Goal: Task Accomplishment & Management: Use online tool/utility

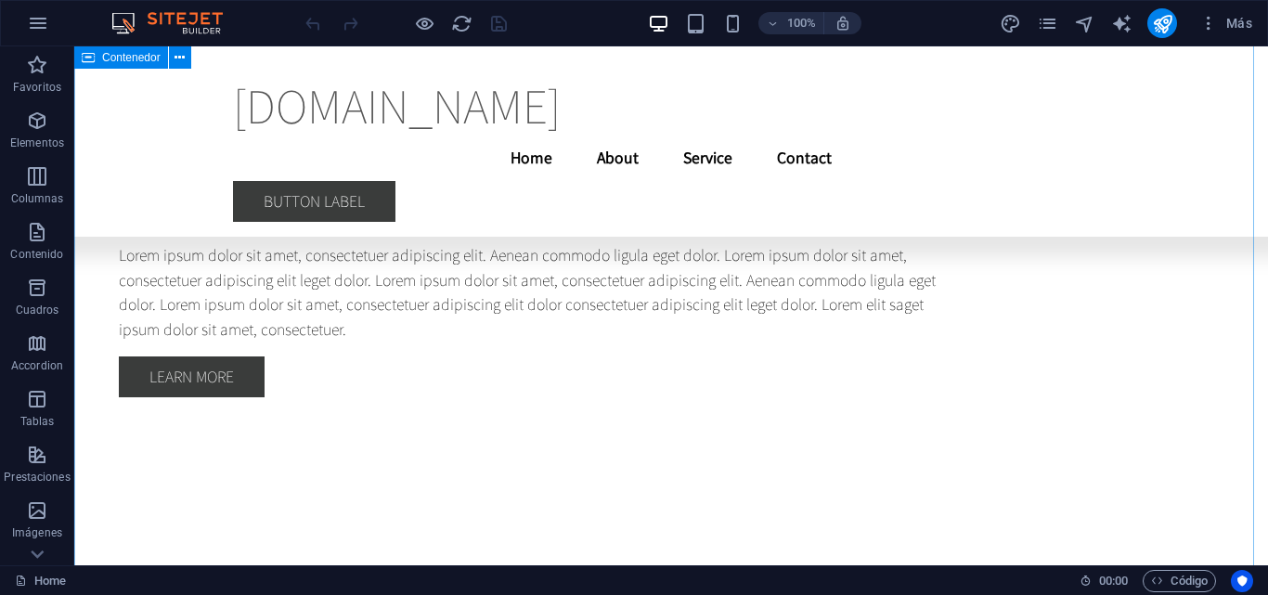
scroll to position [7741, 0]
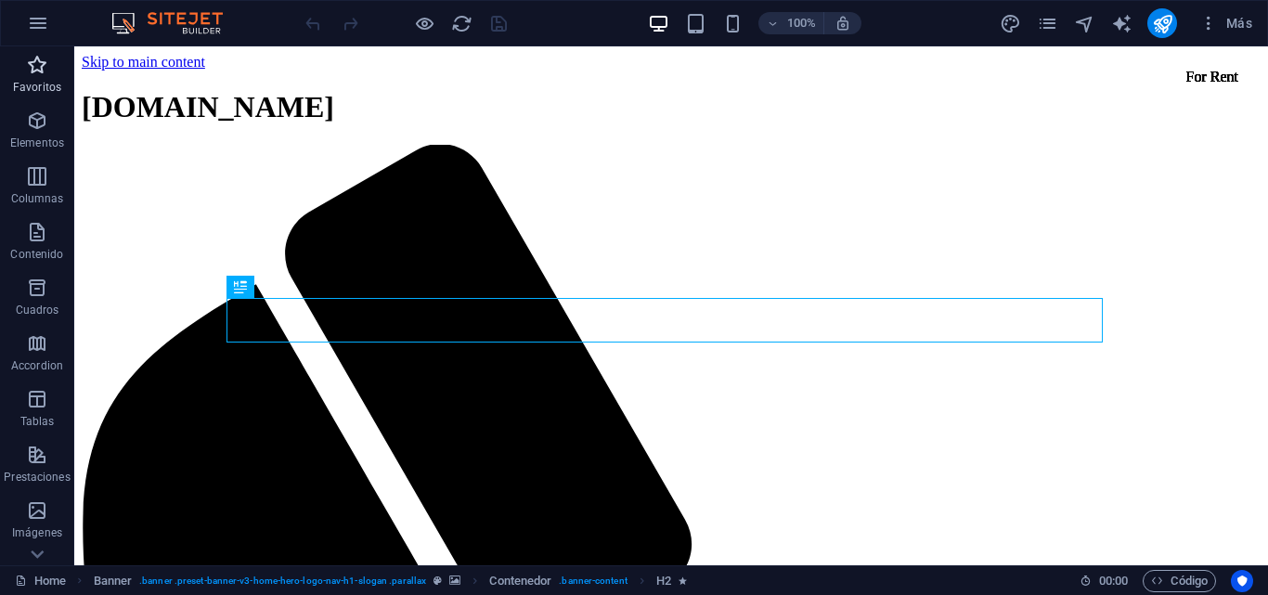
click at [48, 85] on p "Favoritos" at bounding box center [37, 87] width 48 height 15
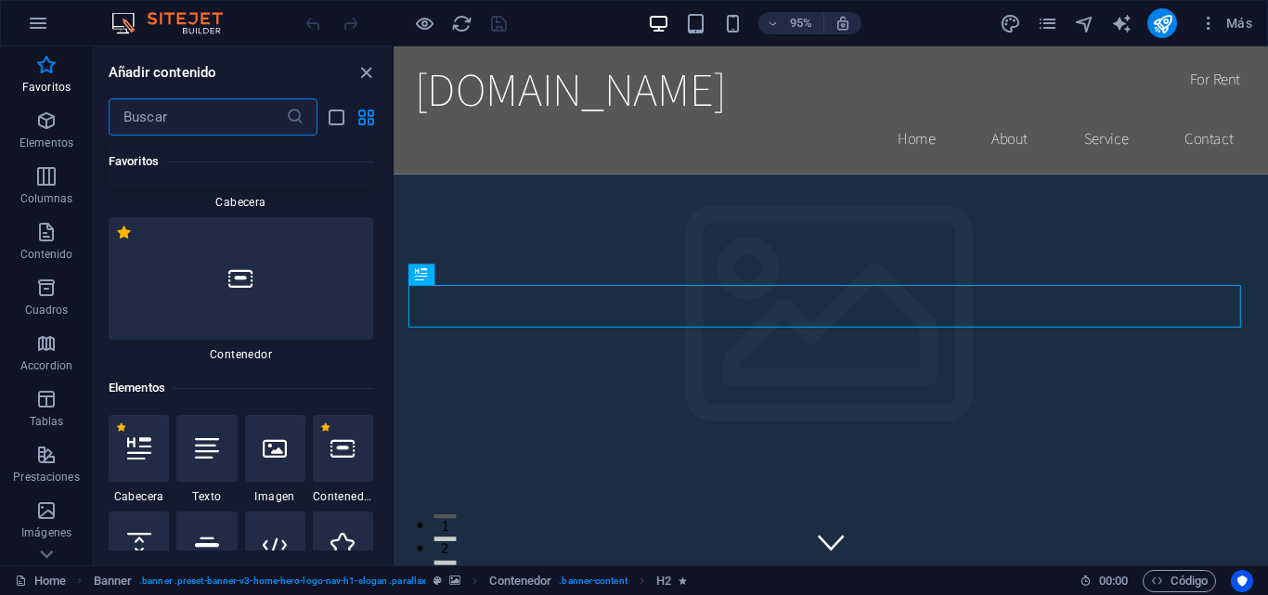
scroll to position [248, 0]
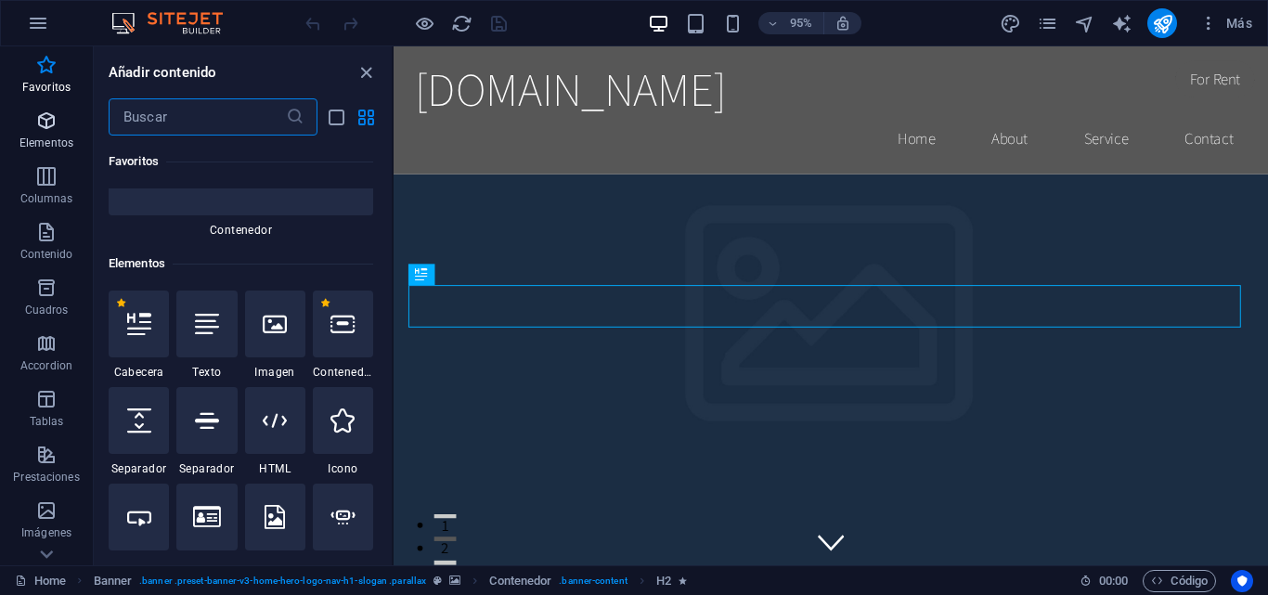
click at [59, 146] on p "Elementos" at bounding box center [46, 143] width 54 height 15
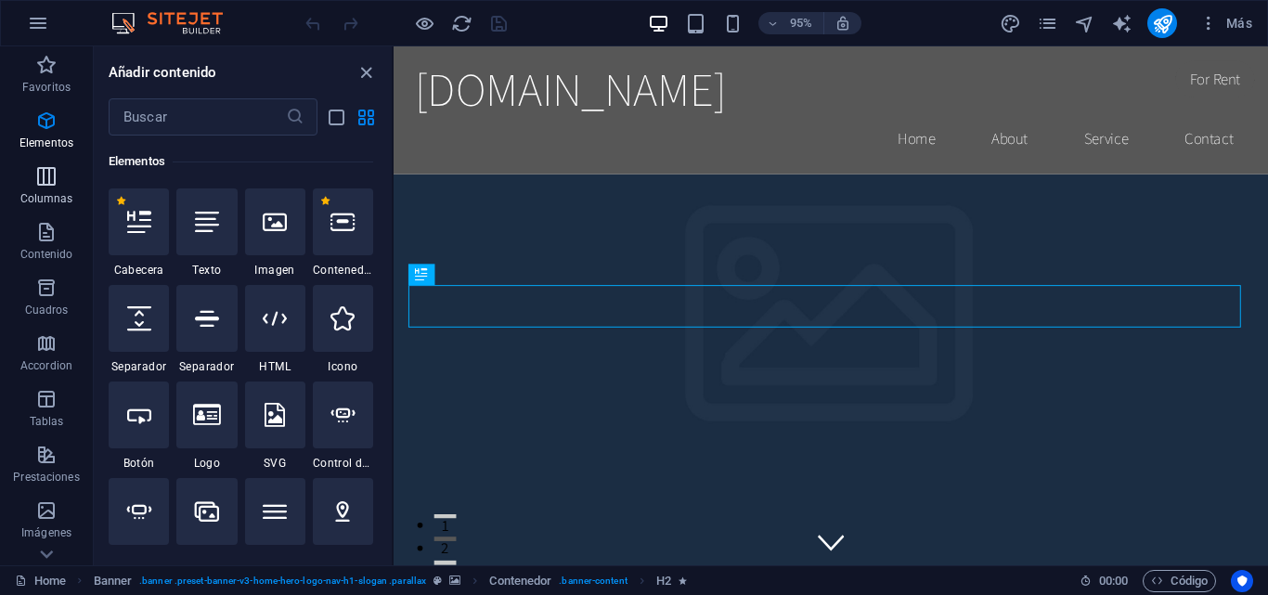
click at [55, 188] on span "Columnas" at bounding box center [46, 187] width 93 height 45
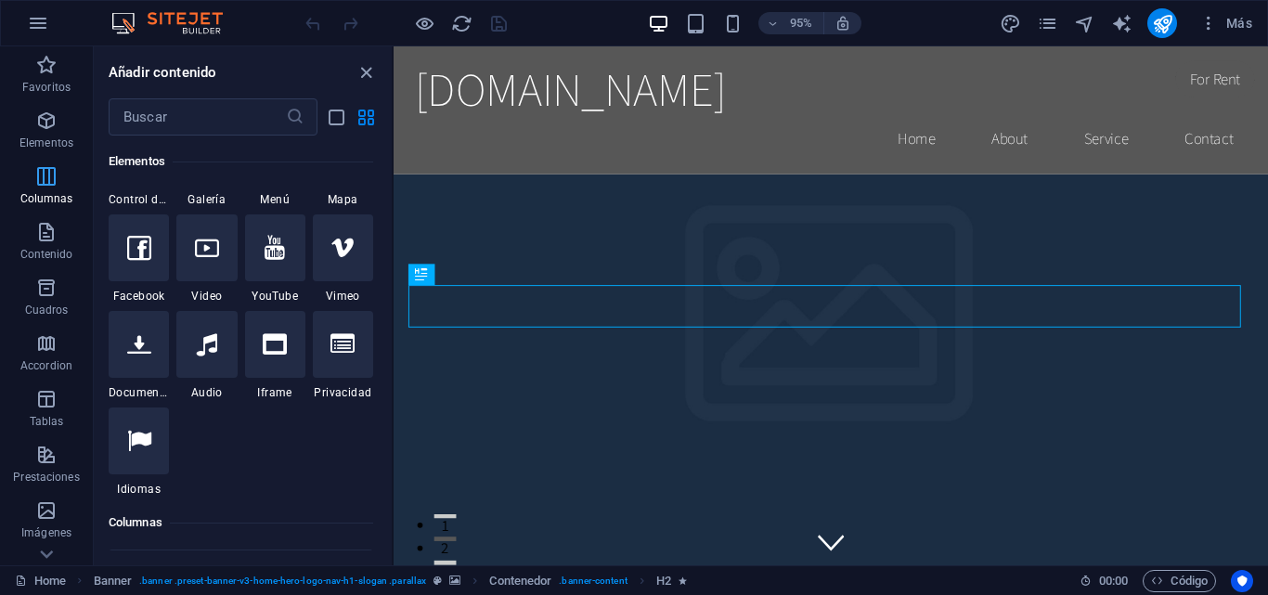
scroll to position [1071, 0]
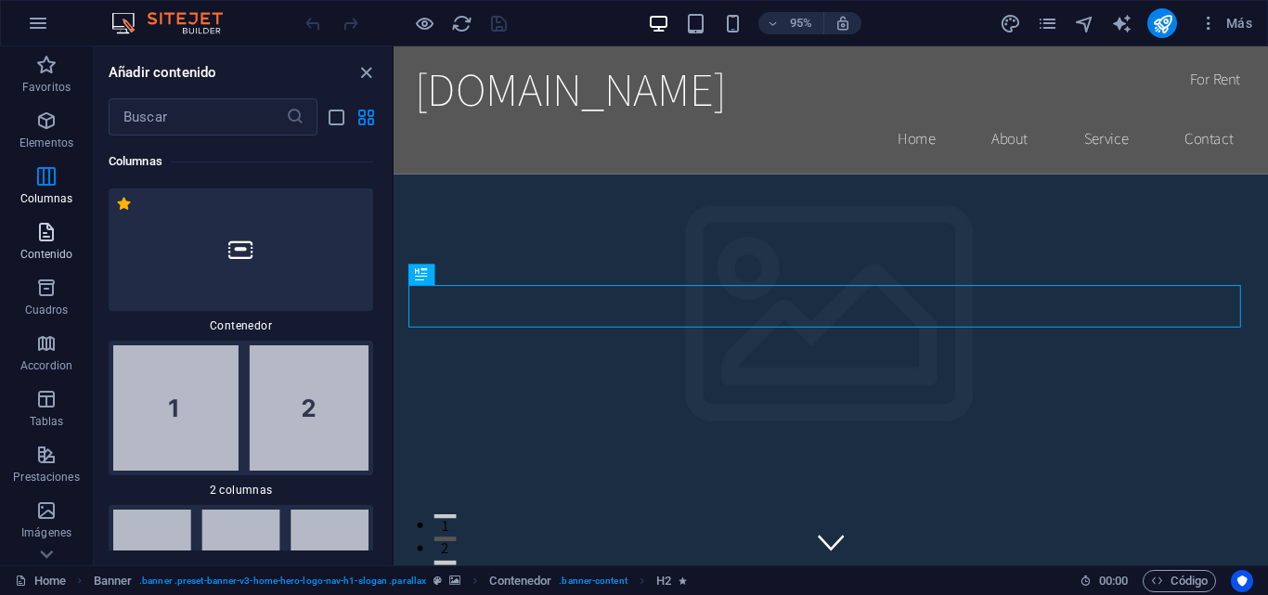
click at [45, 214] on button "Contenido" at bounding box center [46, 242] width 93 height 56
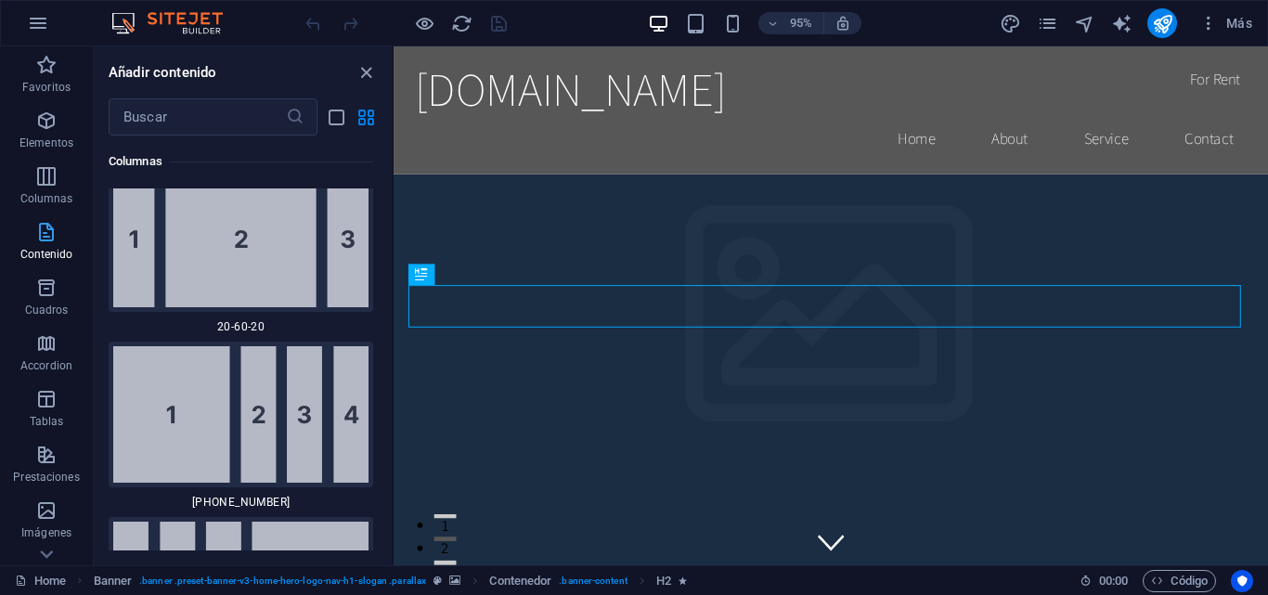
scroll to position [6236, 0]
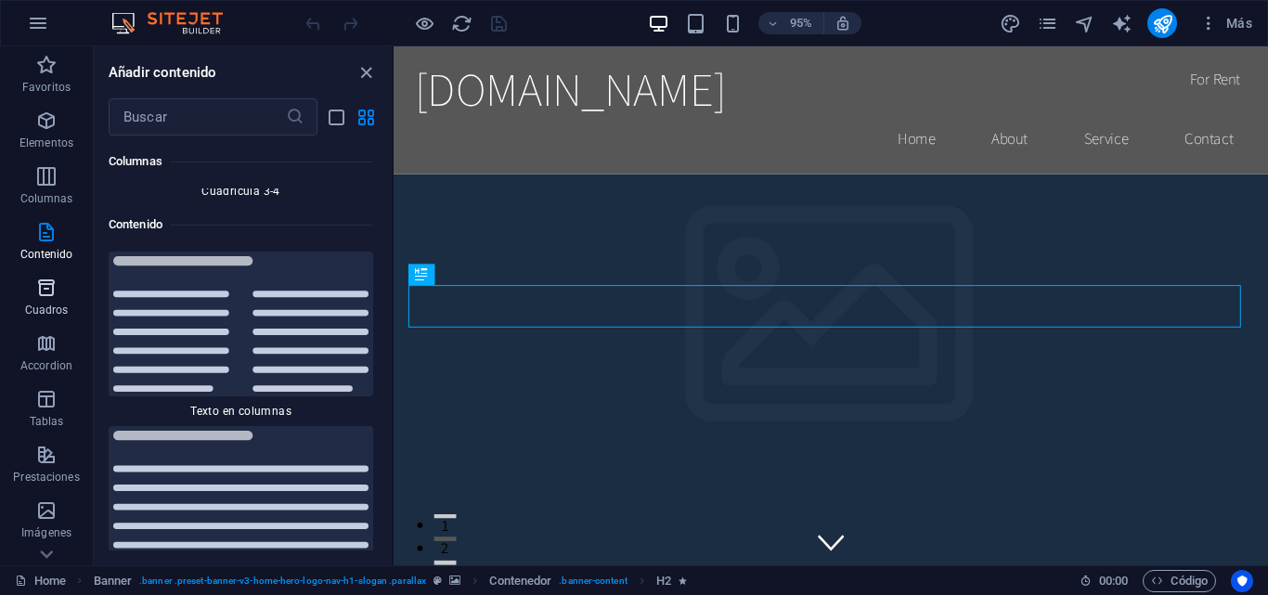
click at [49, 289] on icon "button" at bounding box center [46, 288] width 22 height 22
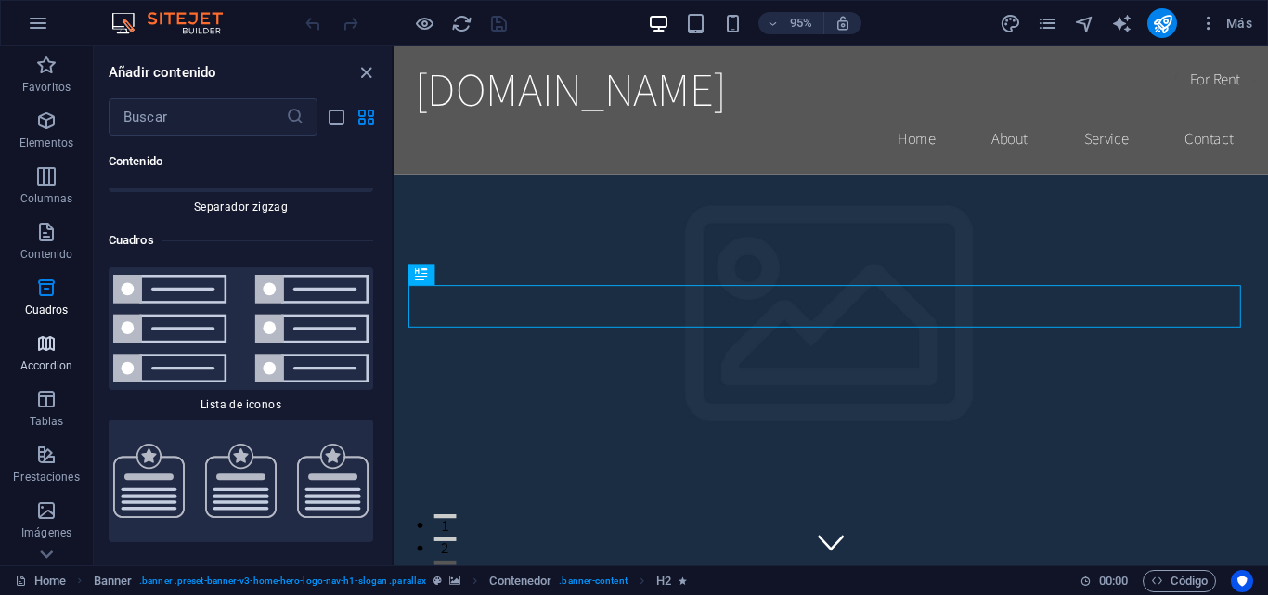
click at [58, 349] on span "Accordion" at bounding box center [46, 354] width 93 height 45
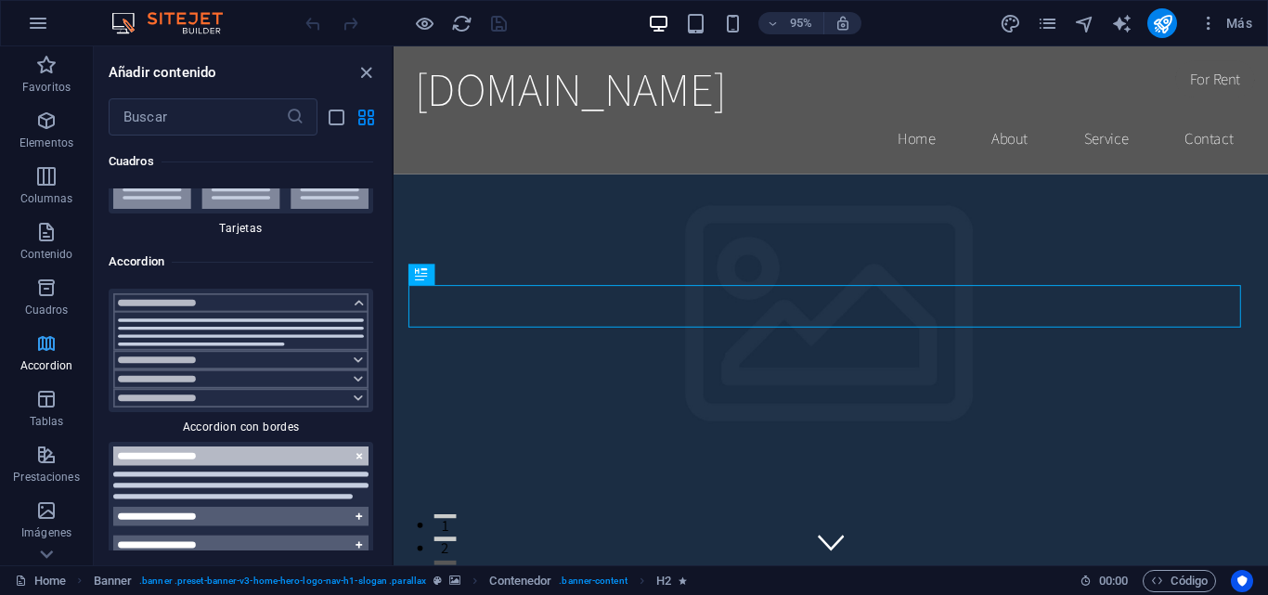
scroll to position [123, 0]
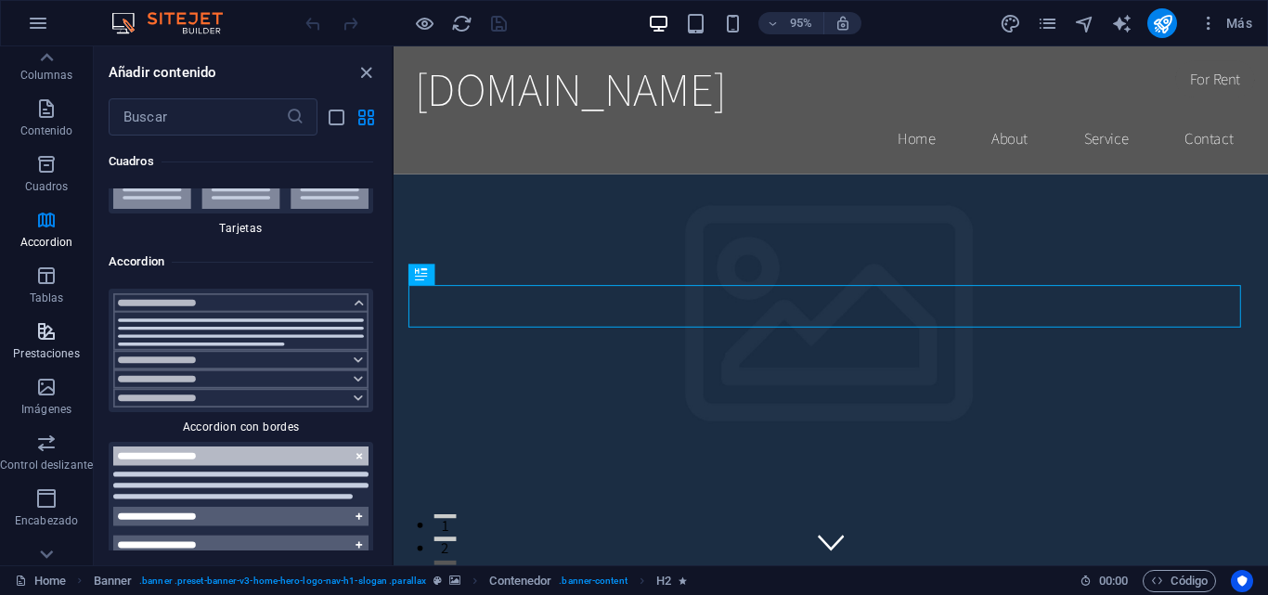
click at [45, 346] on p "Prestaciones" at bounding box center [46, 353] width 66 height 15
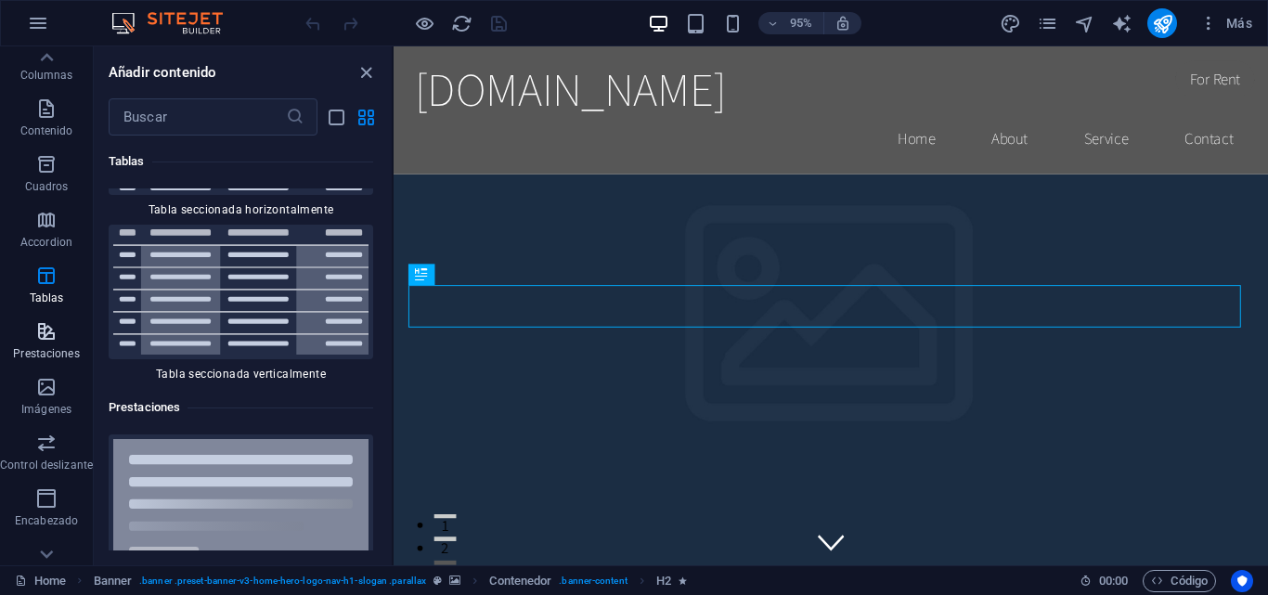
scroll to position [14006, 0]
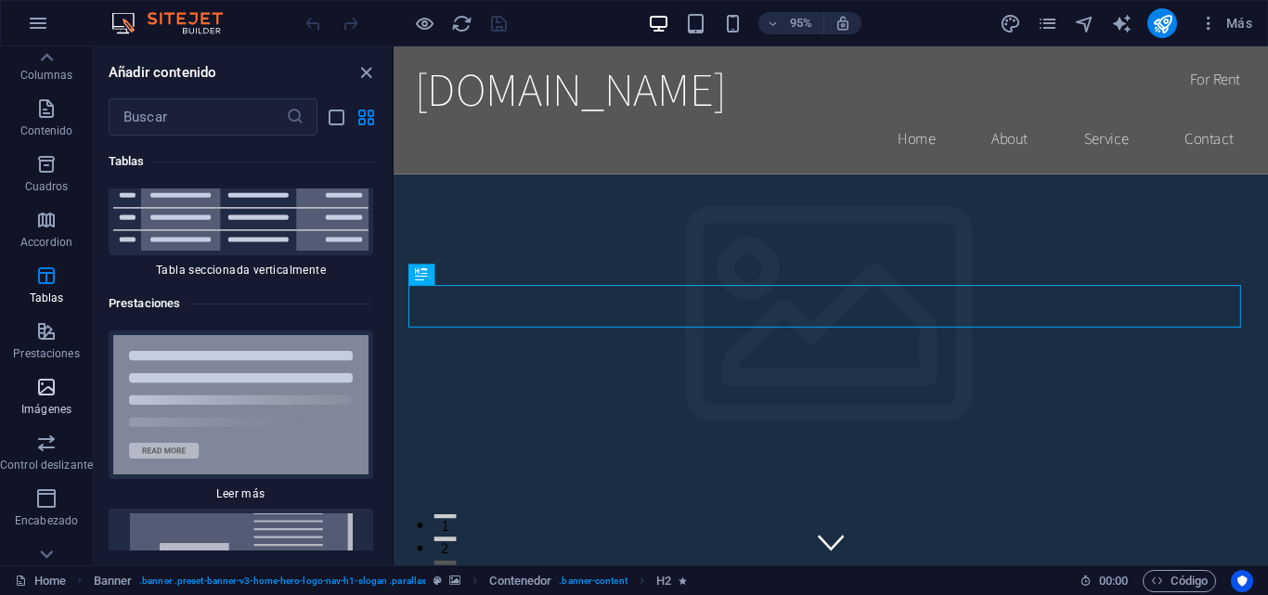
click at [58, 377] on span "Imágenes" at bounding box center [46, 398] width 93 height 45
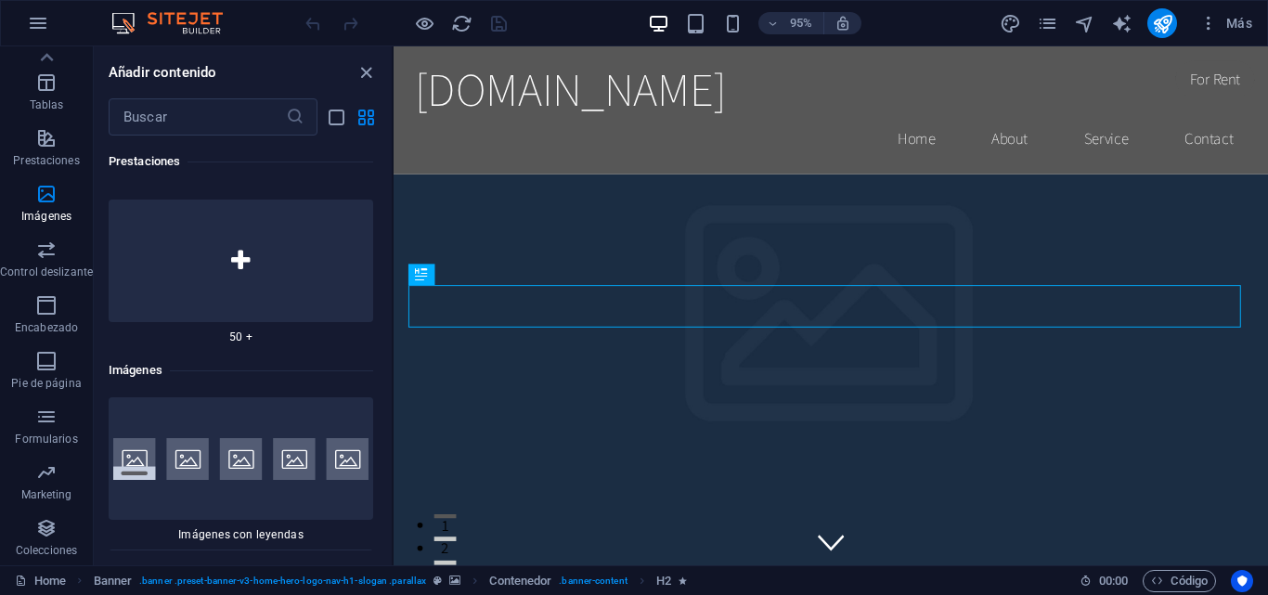
scroll to position [0, 0]
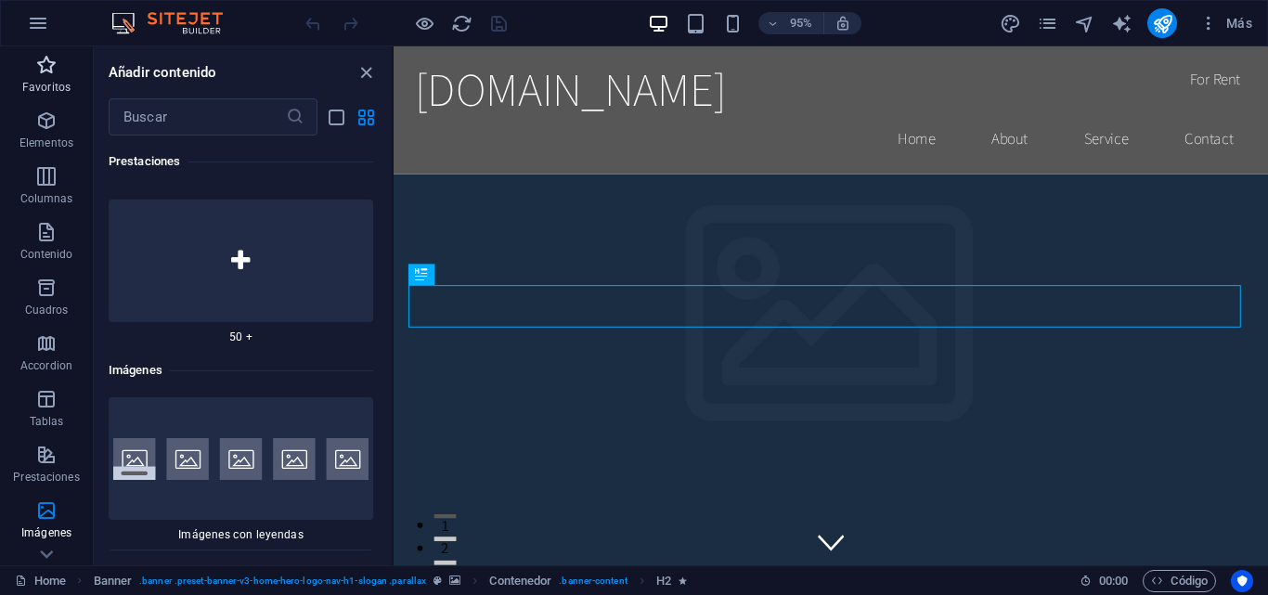
click at [56, 58] on icon "button" at bounding box center [46, 65] width 22 height 22
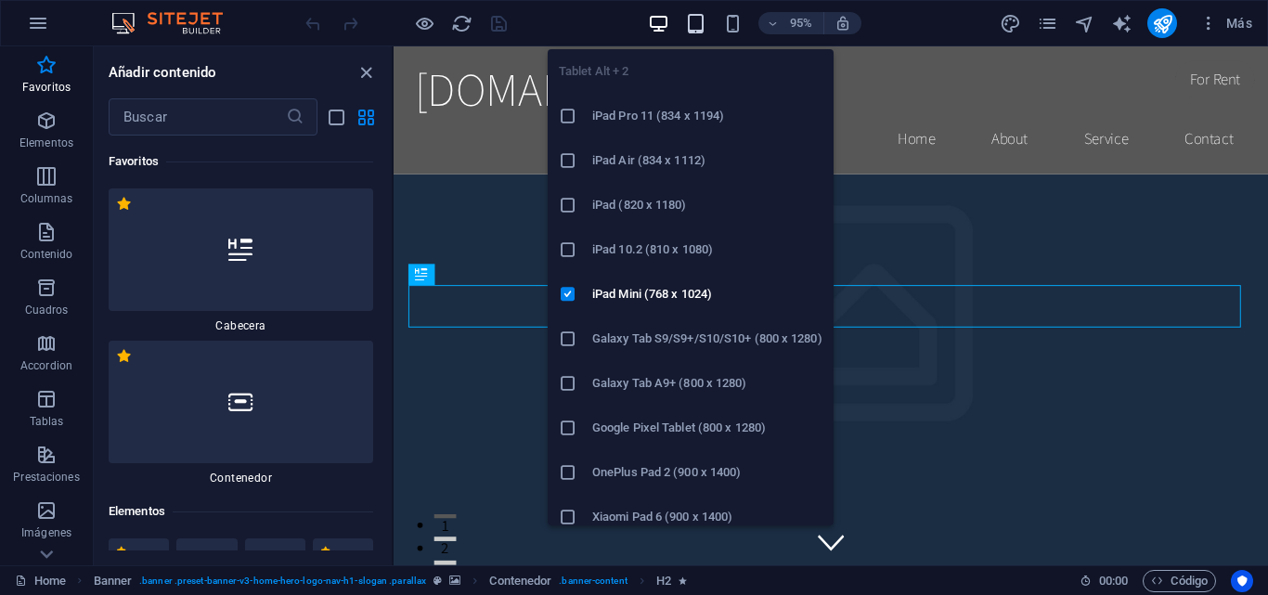
click at [694, 21] on icon "button" at bounding box center [695, 23] width 21 height 21
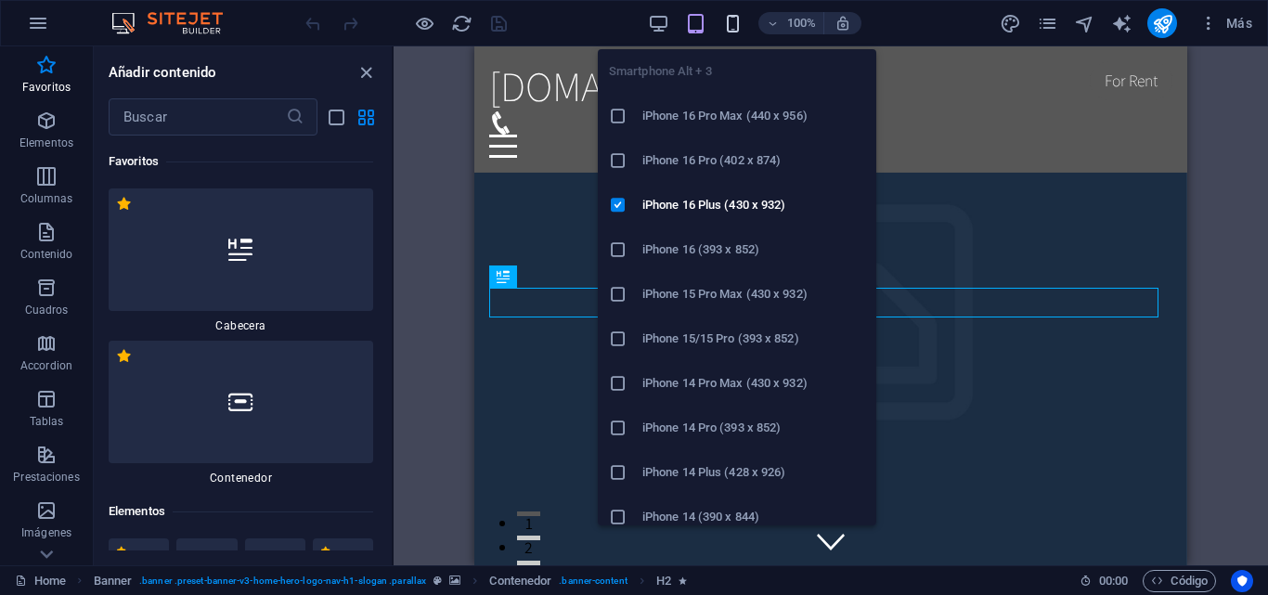
click at [739, 28] on icon "button" at bounding box center [732, 23] width 21 height 21
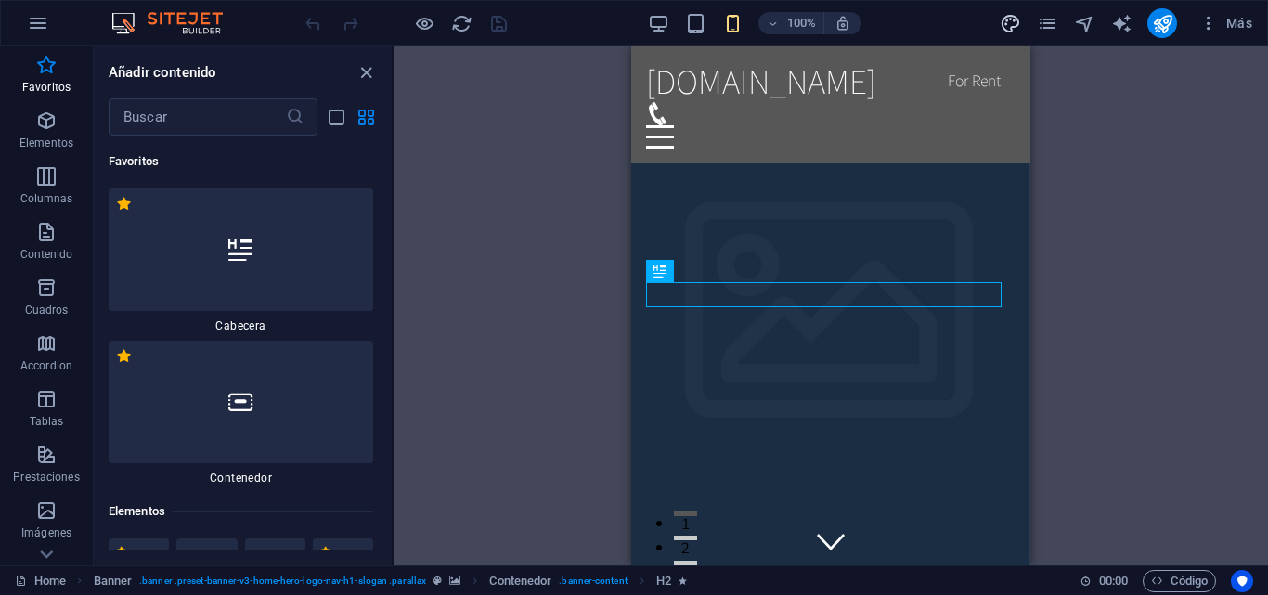
click at [1014, 20] on icon "design" at bounding box center [1010, 23] width 21 height 21
select select "rem"
select select "200"
select select "px"
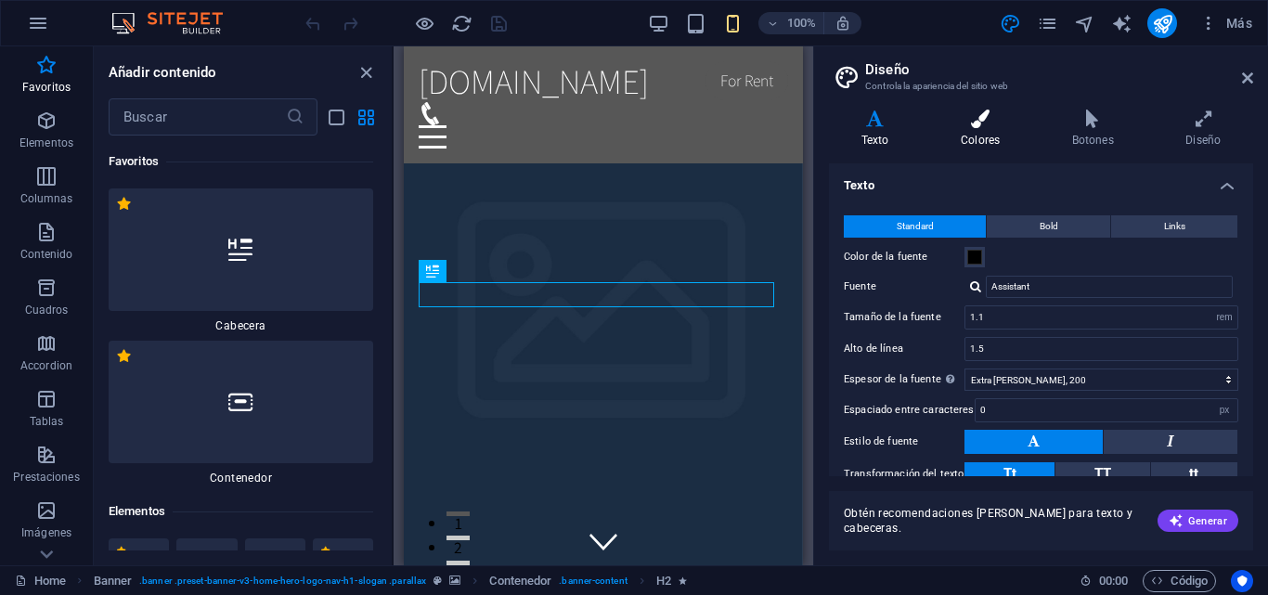
click at [985, 120] on icon at bounding box center [980, 119] width 104 height 19
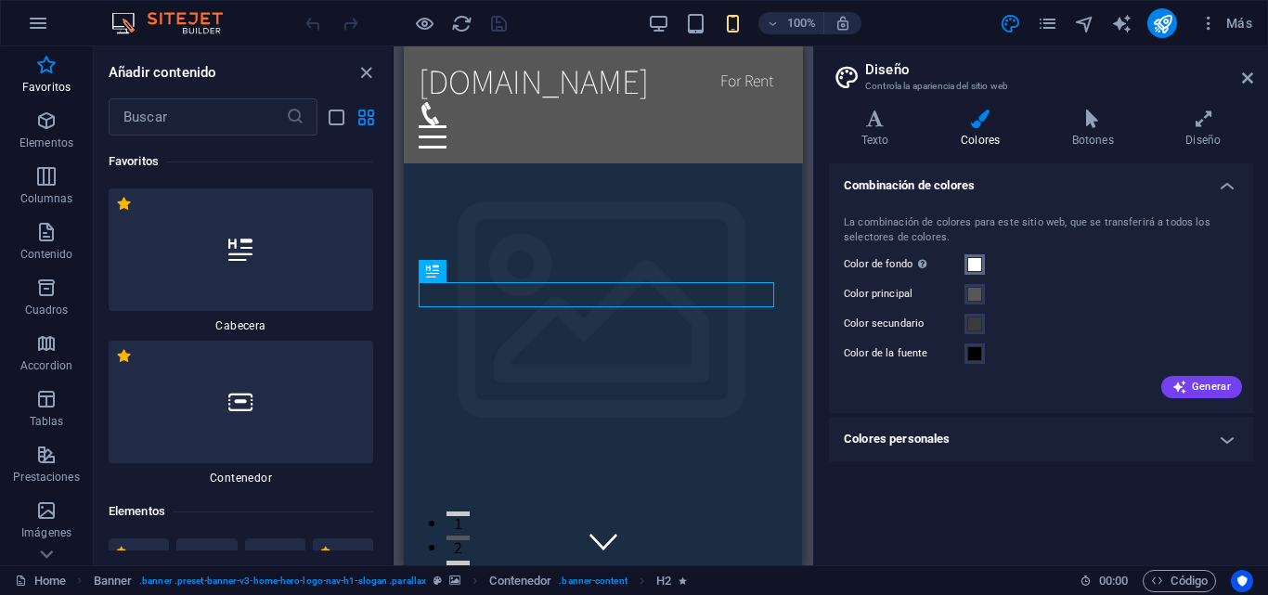
click at [975, 265] on span at bounding box center [974, 264] width 15 height 15
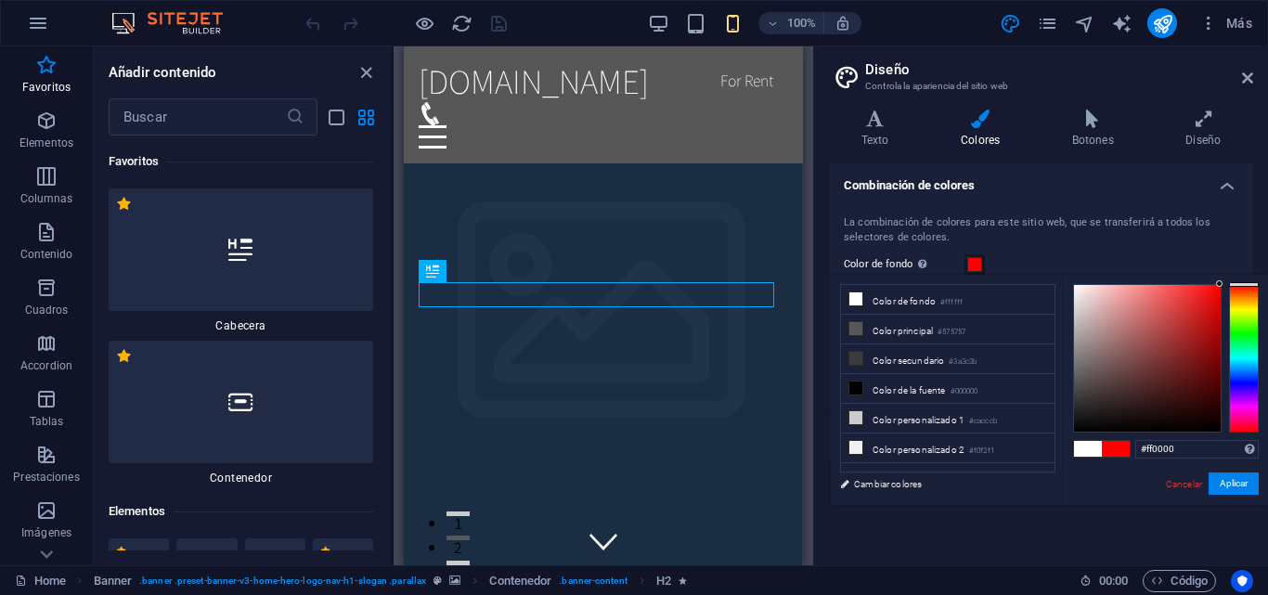
drag, startPoint x: 1193, startPoint y: 306, endPoint x: 1224, endPoint y: 291, distance: 34.9
click at [1225, 280] on div "#ff0000 Formatos soportados #0852ed rgb(8, 82, 237) rgba(8, 82, 237, 90%) hsv(2…" at bounding box center [1165, 524] width 205 height 499
click at [1235, 487] on button "Aplicar" at bounding box center [1234, 484] width 50 height 22
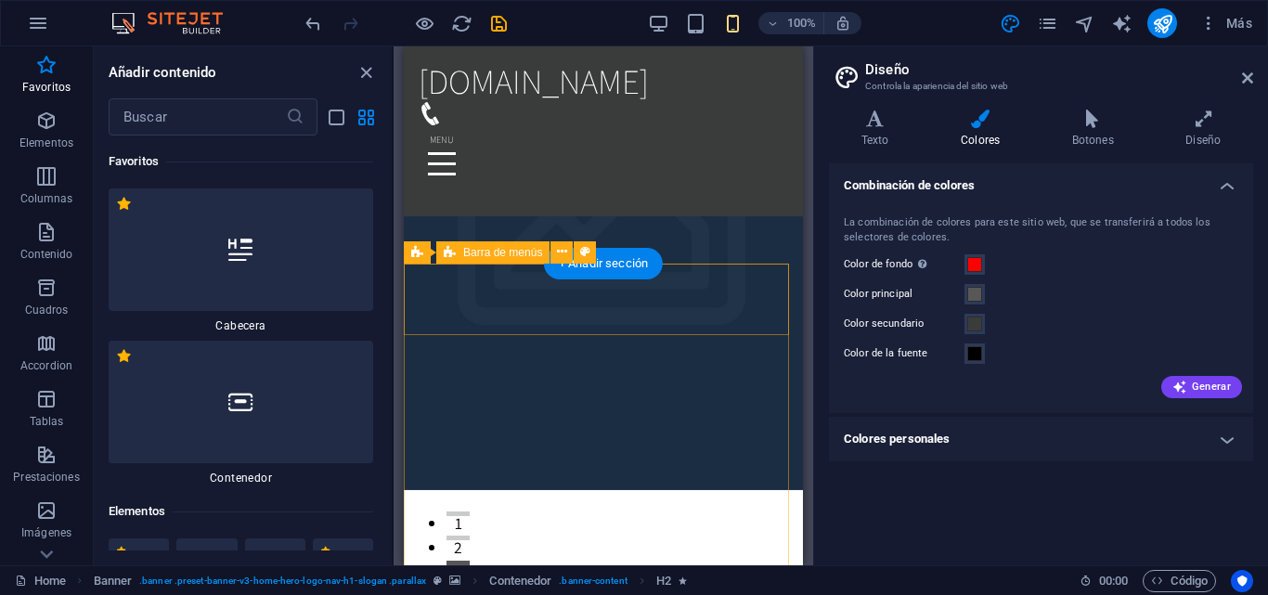
scroll to position [619, 0]
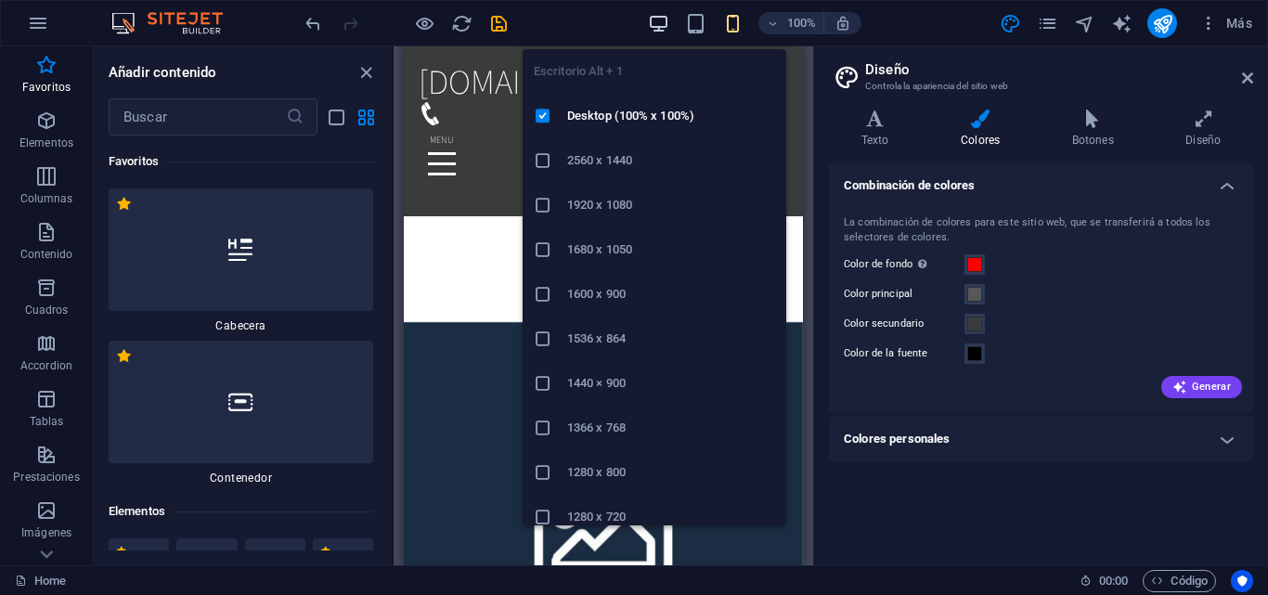
click at [659, 24] on icon "button" at bounding box center [658, 23] width 21 height 21
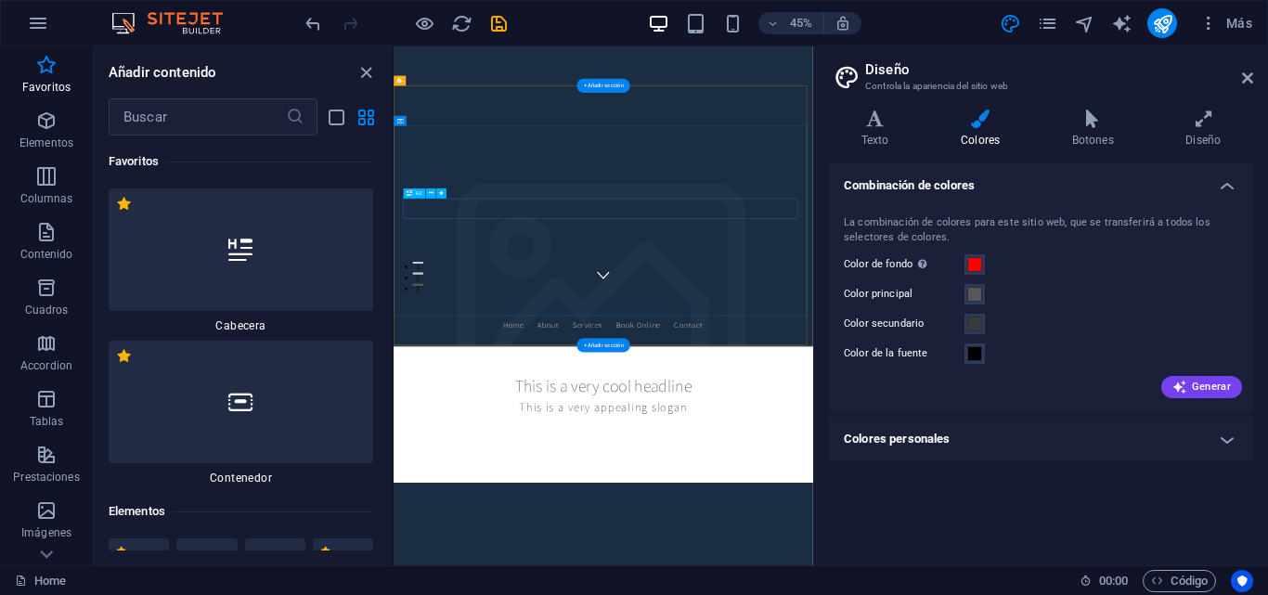
scroll to position [0, 0]
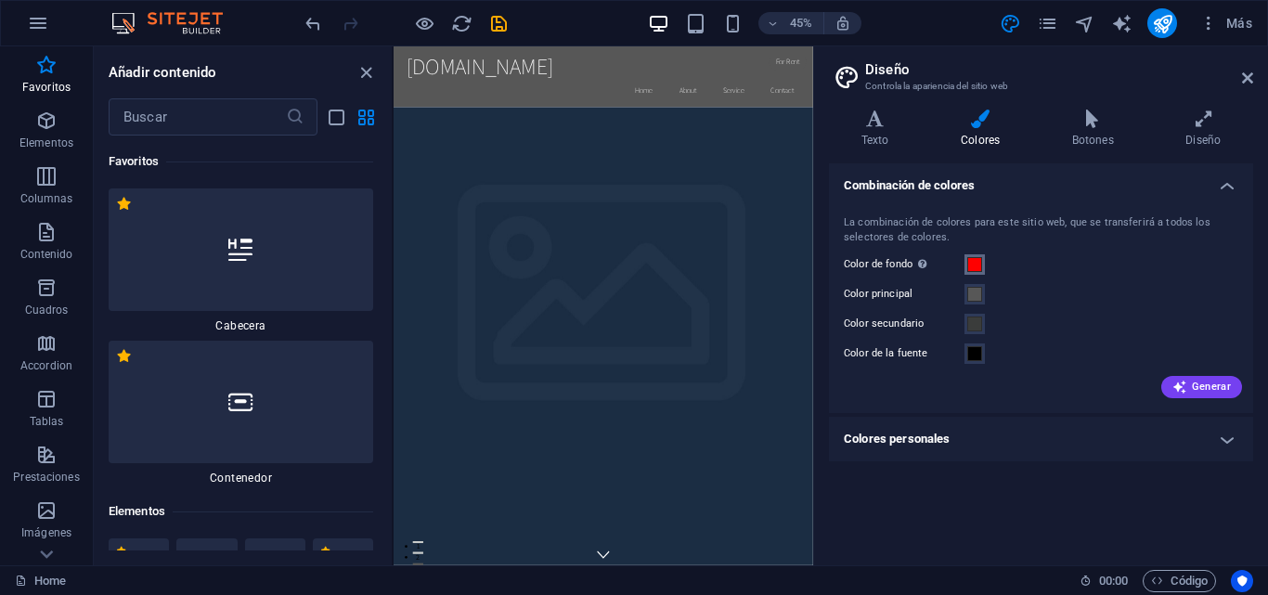
click at [978, 272] on button "Color de fondo Solo visible si no se encuentra cubierto por otros fondos." at bounding box center [975, 264] width 20 height 20
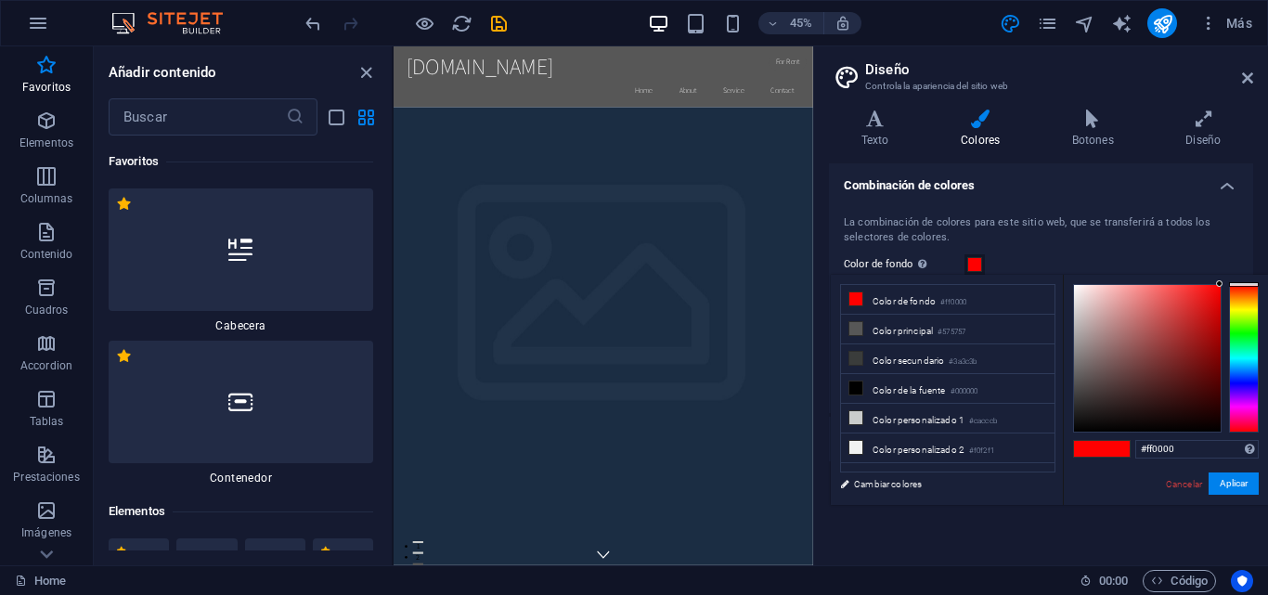
click at [1076, 297] on div "#ff0000 Formatos soportados #0852ed rgb(8, 82, 237) rgba(8, 82, 237, 90%) hsv(2…" at bounding box center [1165, 524] width 205 height 499
drag, startPoint x: 1081, startPoint y: 296, endPoint x: 1128, endPoint y: 320, distance: 53.1
click at [1062, 262] on body "[DOMAIN_NAME] Home Favoritos Elementos Columnas Contenido [PERSON_NAME] Accordi…" at bounding box center [634, 297] width 1268 height 595
type input "#ffffff"
click at [1234, 483] on button "Aplicar" at bounding box center [1234, 484] width 50 height 22
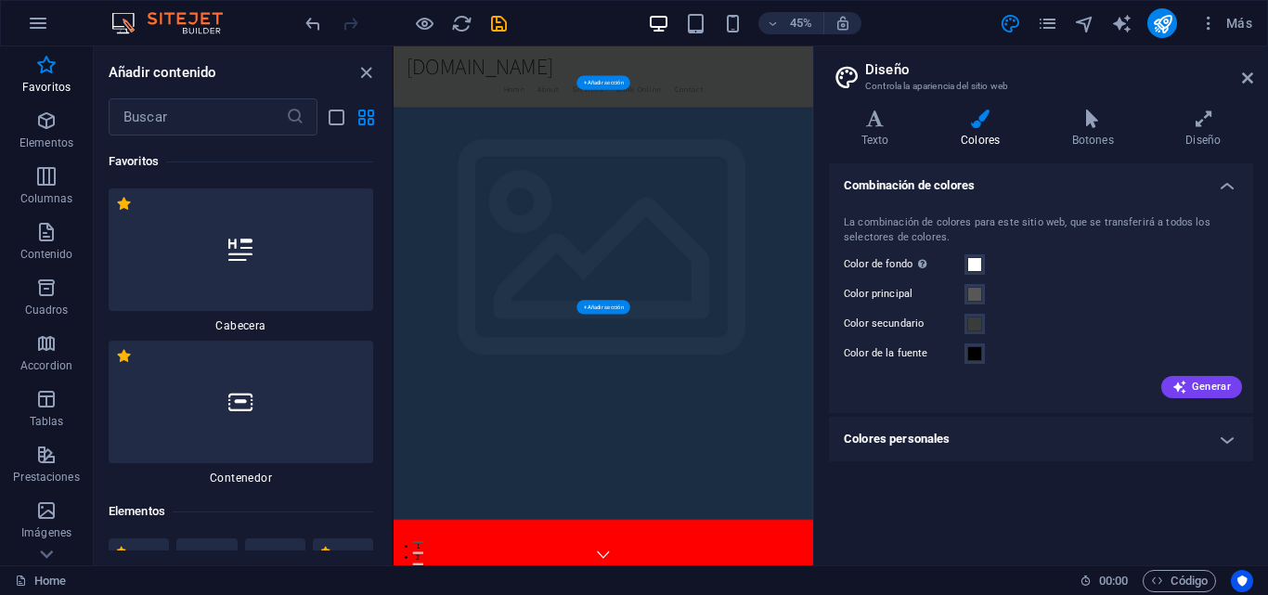
scroll to position [495, 0]
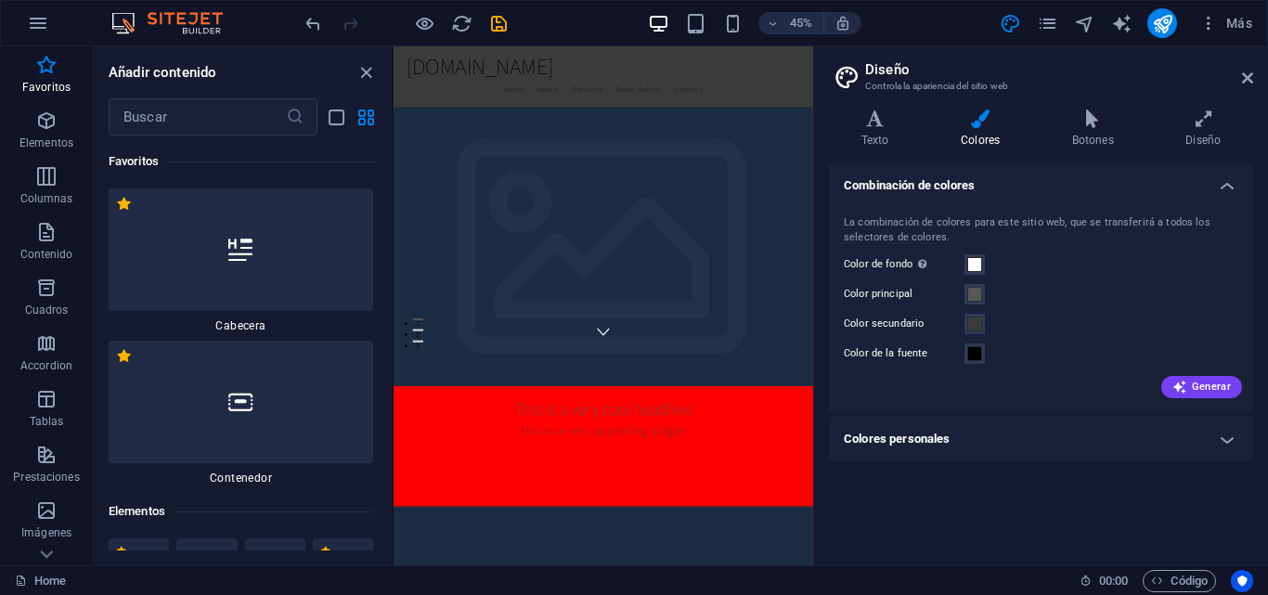
click at [984, 126] on icon at bounding box center [980, 119] width 104 height 19
click at [897, 135] on h4 "Texto" at bounding box center [878, 129] width 99 height 39
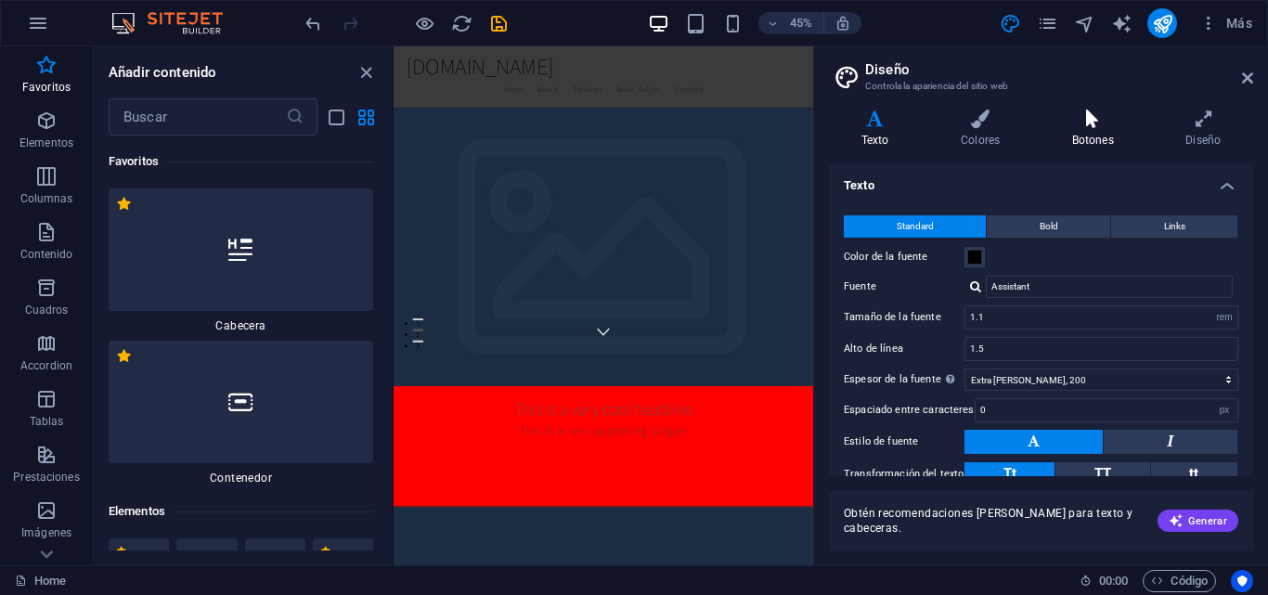
click at [1107, 131] on h4 "Botones" at bounding box center [1097, 129] width 114 height 39
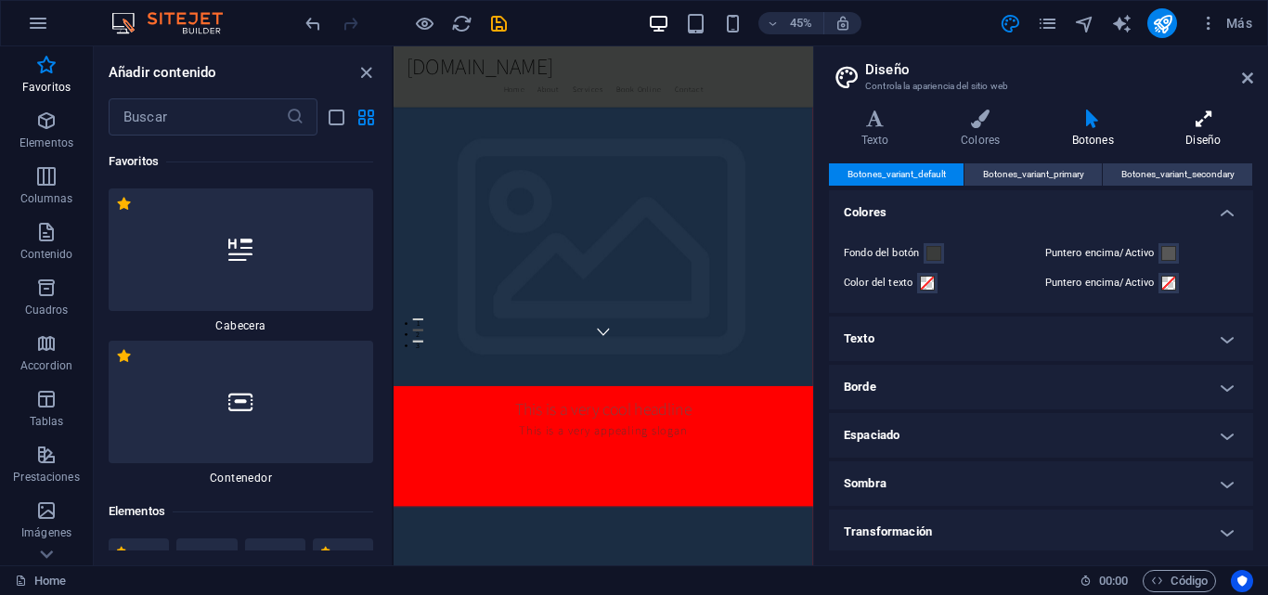
click at [1202, 123] on icon at bounding box center [1203, 119] width 99 height 19
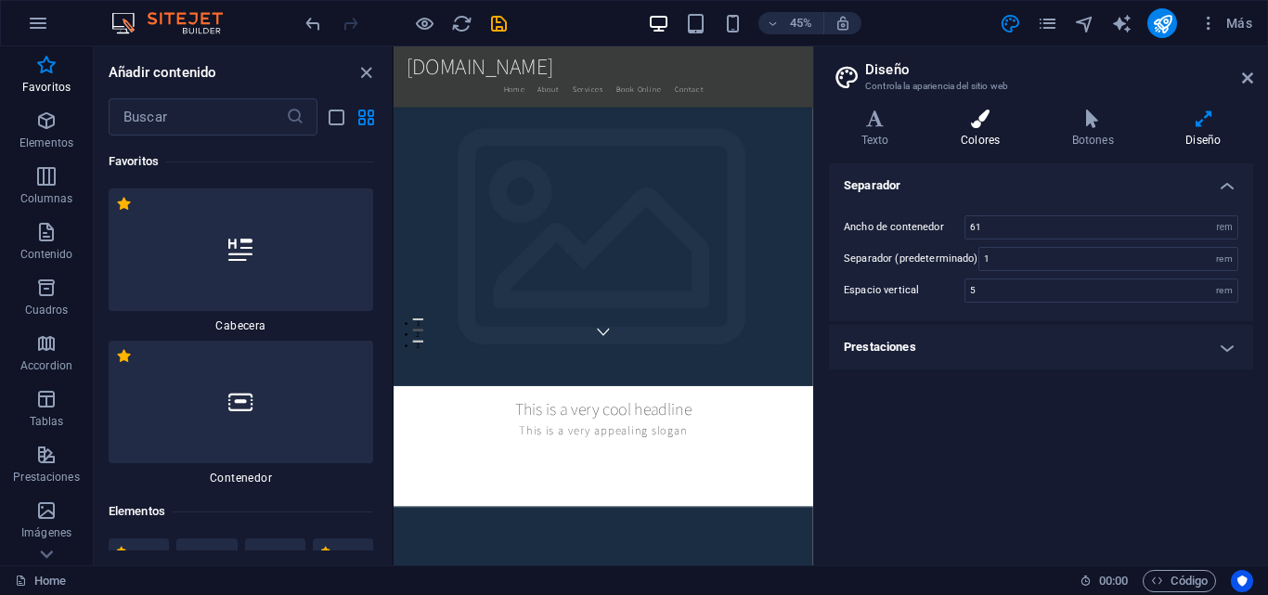
click at [991, 139] on h4 "Colores" at bounding box center [983, 129] width 111 height 39
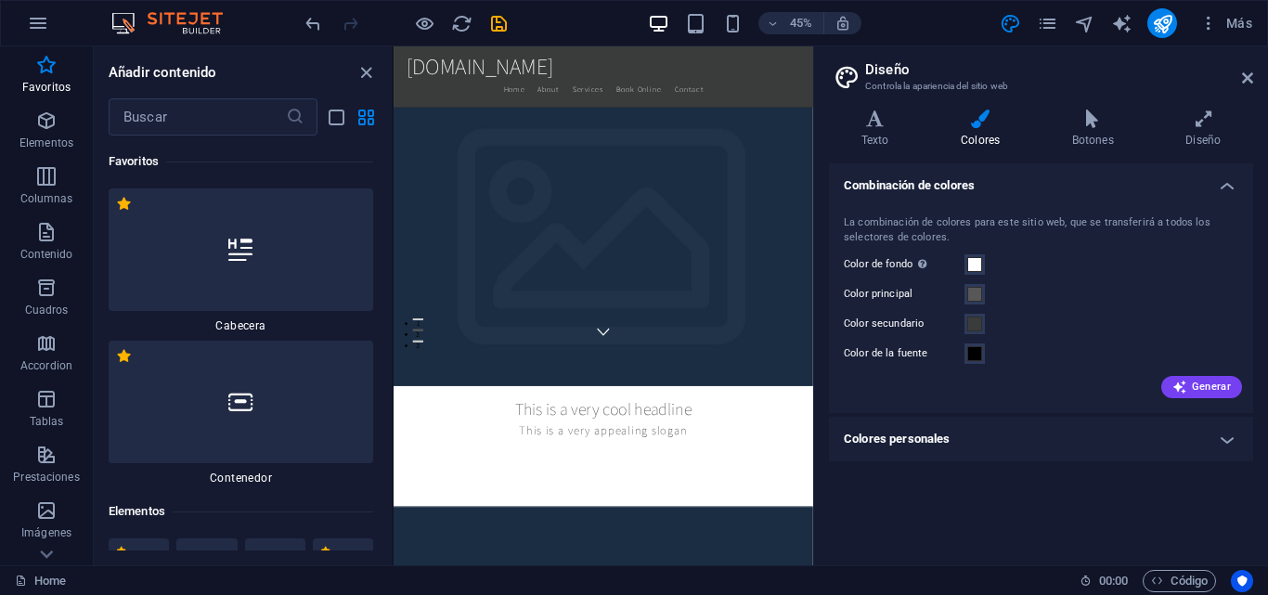
click at [1237, 81] on header "Diseño Controla la apariencia del sitio web" at bounding box center [1043, 70] width 421 height 48
click at [1245, 81] on icon at bounding box center [1247, 78] width 11 height 15
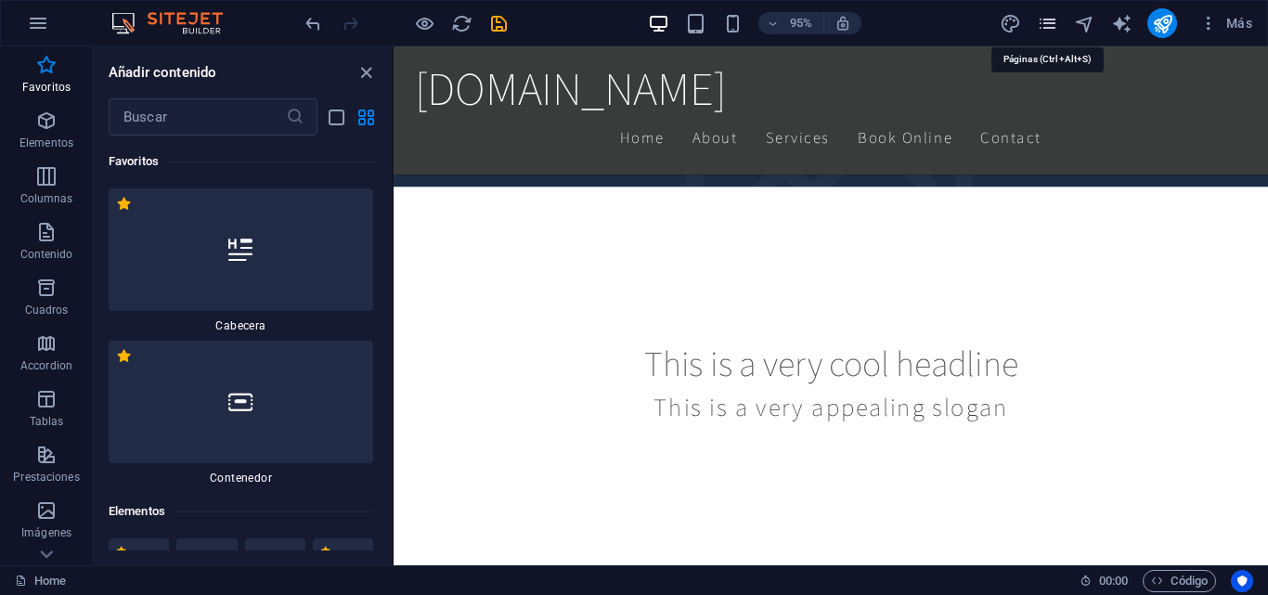
click at [1051, 29] on icon "pages" at bounding box center [1047, 23] width 21 height 21
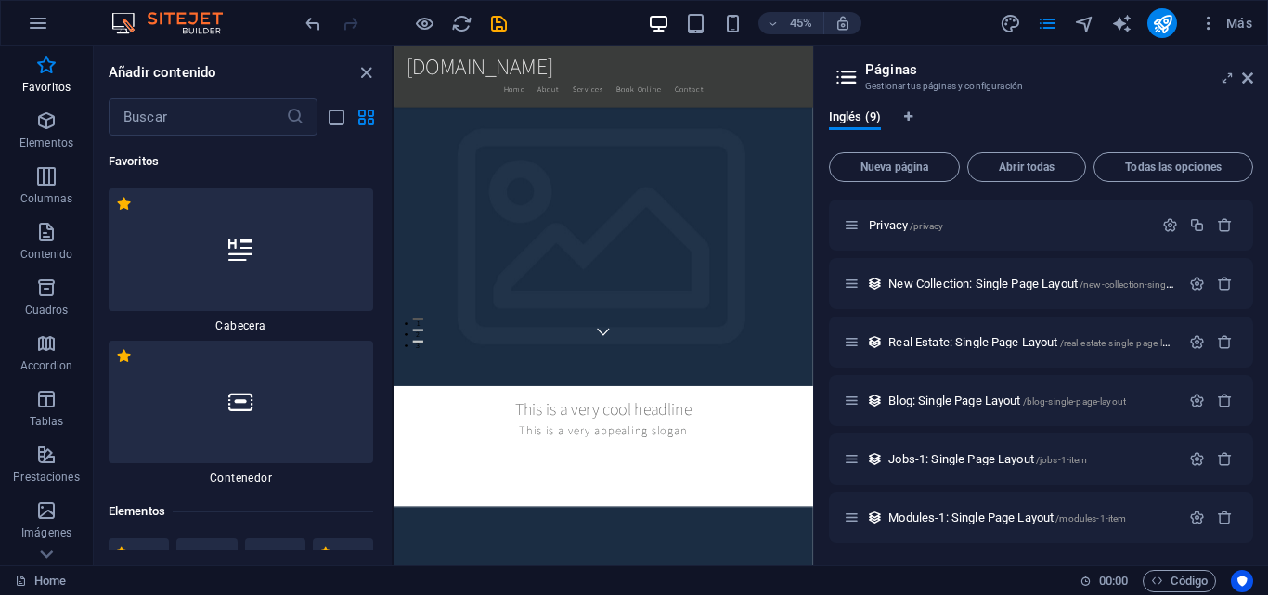
scroll to position [0, 0]
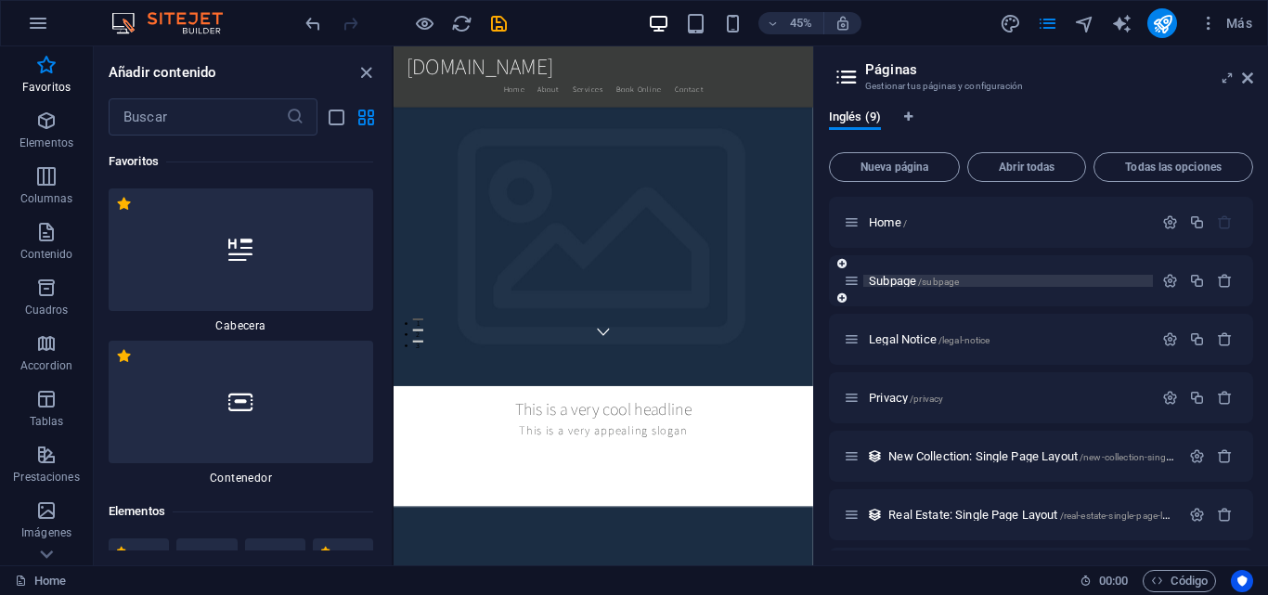
click at [911, 282] on span "Subpage /subpage" at bounding box center [914, 281] width 90 height 14
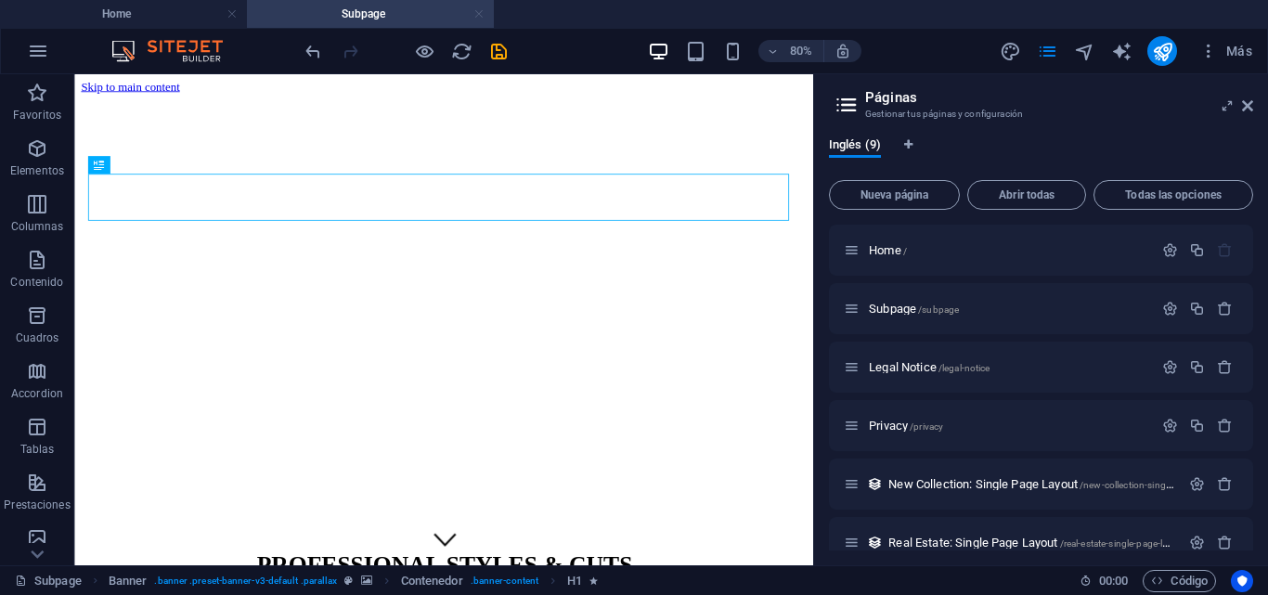
click at [477, 12] on link at bounding box center [478, 15] width 11 height 18
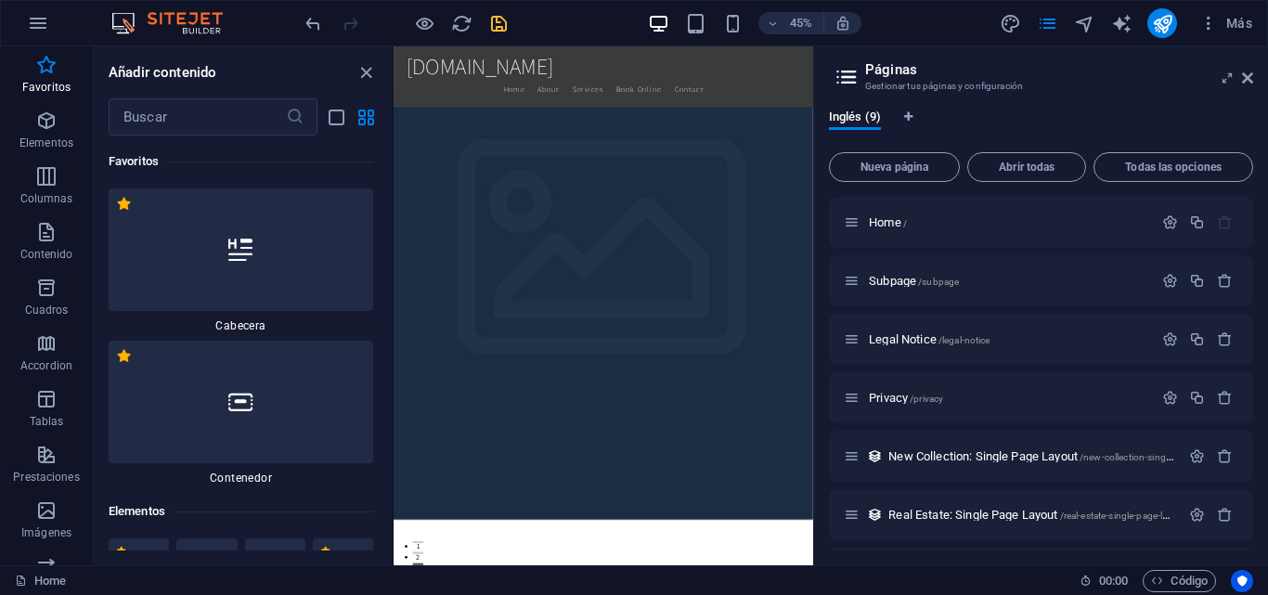
scroll to position [495, 0]
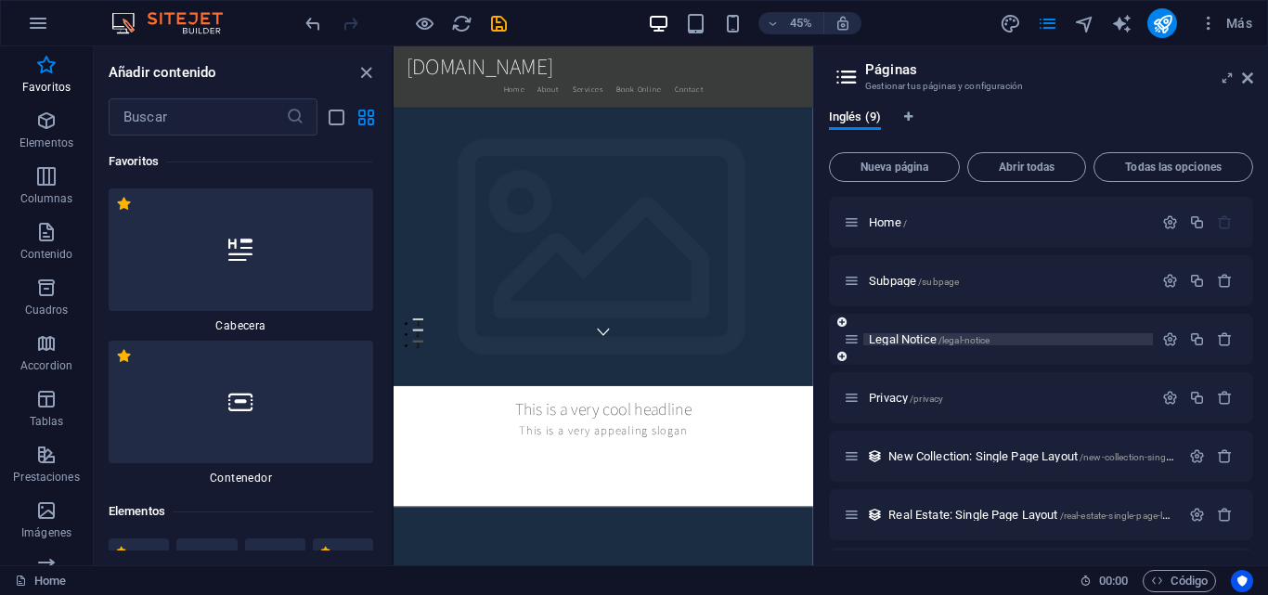
click at [911, 343] on span "Legal Notice /legal-notice" at bounding box center [929, 339] width 121 height 14
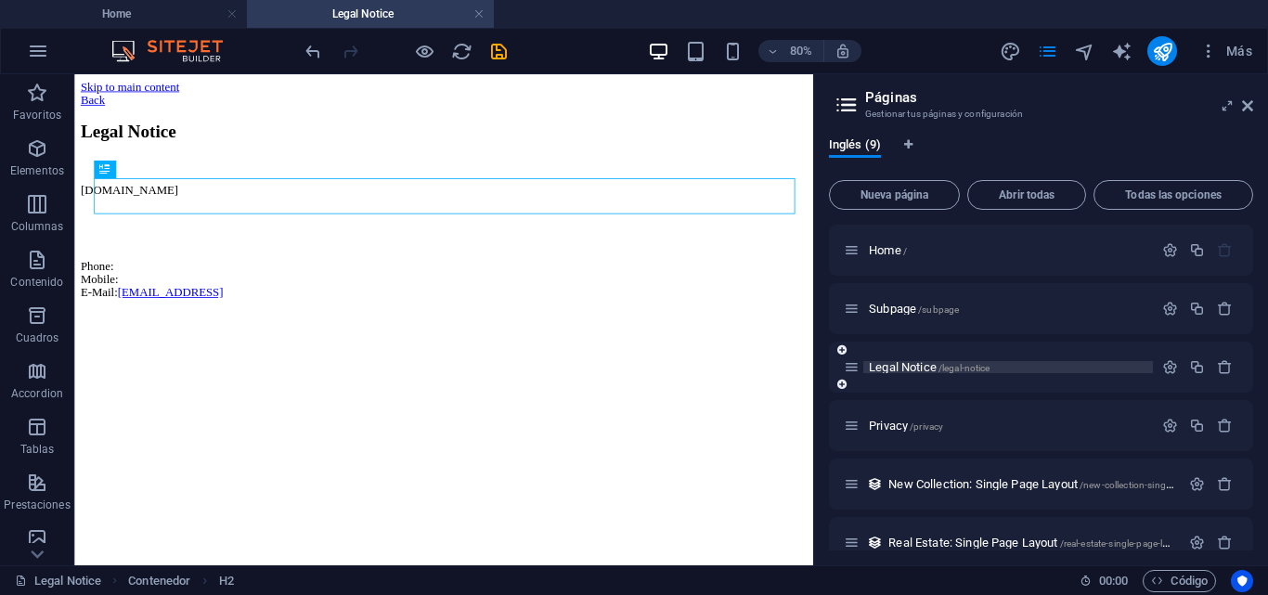
scroll to position [0, 0]
click at [474, 16] on link at bounding box center [478, 15] width 11 height 18
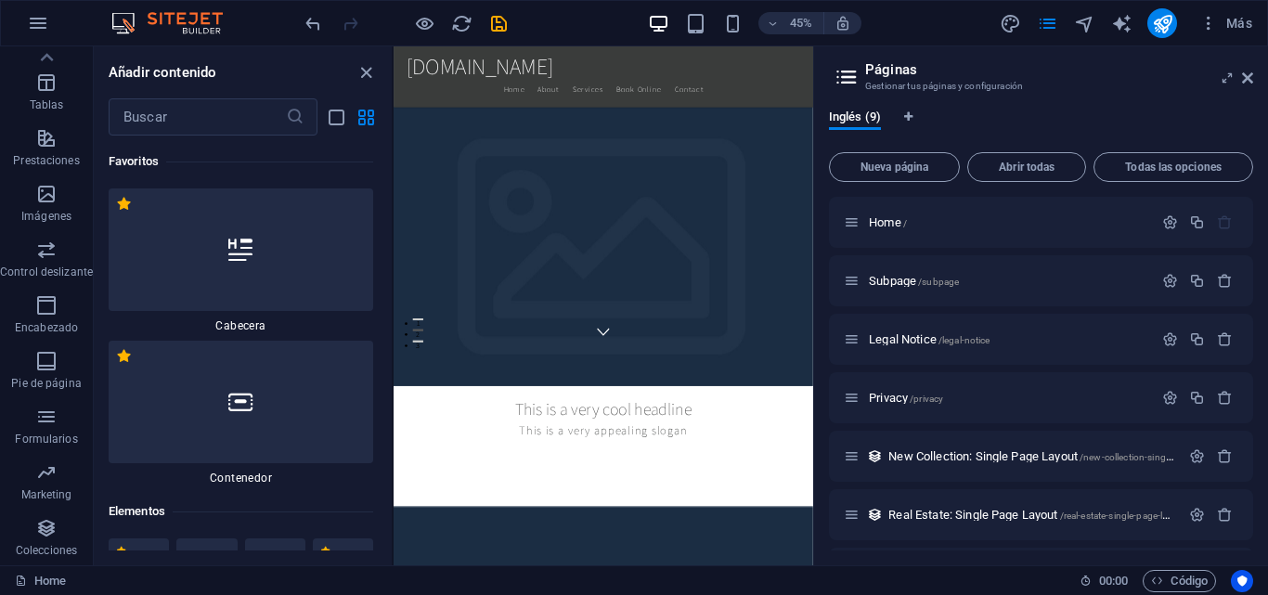
click at [168, 17] on img at bounding box center [176, 23] width 139 height 22
click at [1246, 80] on icon at bounding box center [1247, 78] width 11 height 15
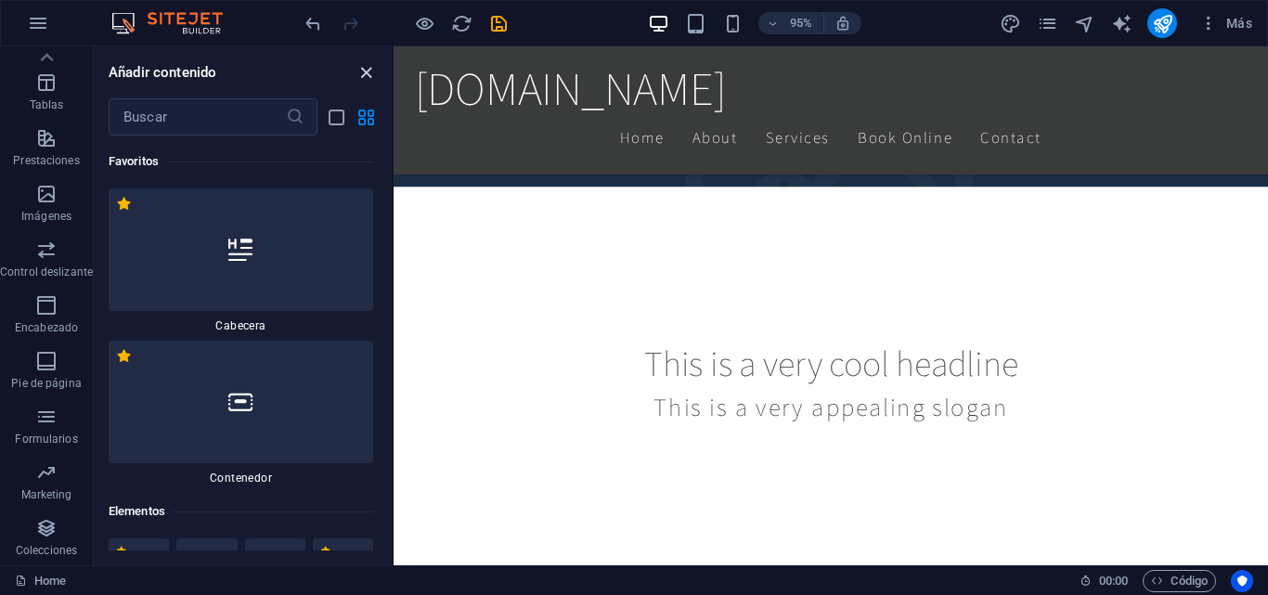
click at [368, 76] on icon "close panel" at bounding box center [366, 72] width 21 height 21
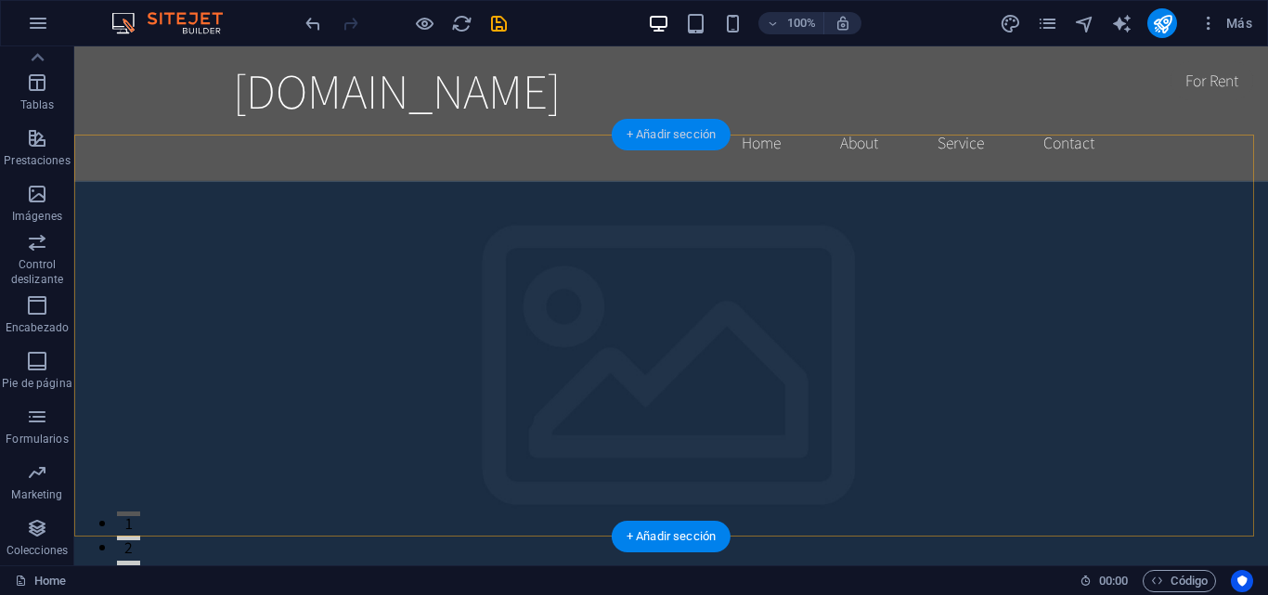
click at [671, 134] on div "+ Añadir sección" at bounding box center [671, 135] width 119 height 32
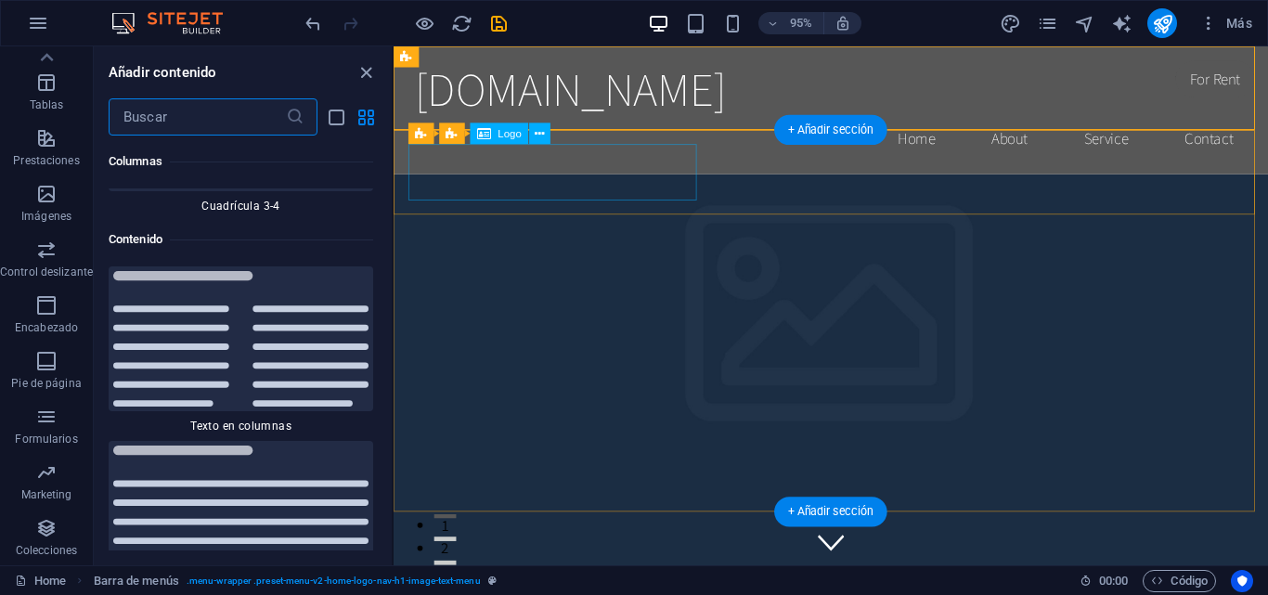
scroll to position [6236, 0]
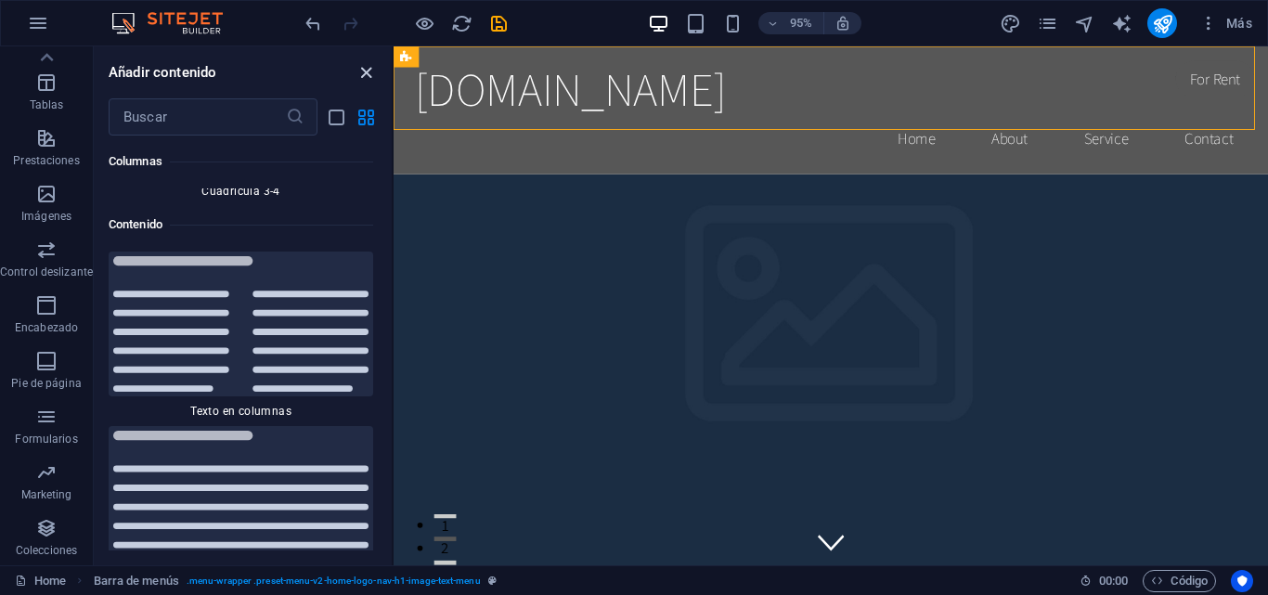
click at [369, 71] on icon "close panel" at bounding box center [366, 72] width 21 height 21
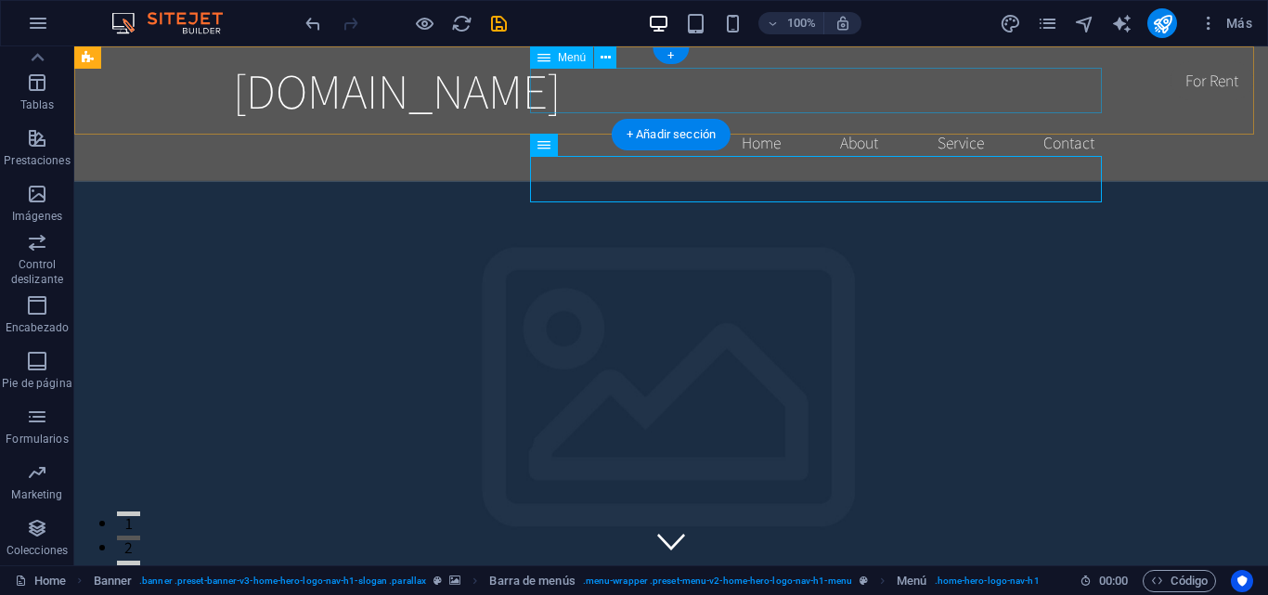
click at [767, 120] on nav "Home About Service Contact" at bounding box center [671, 143] width 876 height 46
